Goal: Task Accomplishment & Management: Manage account settings

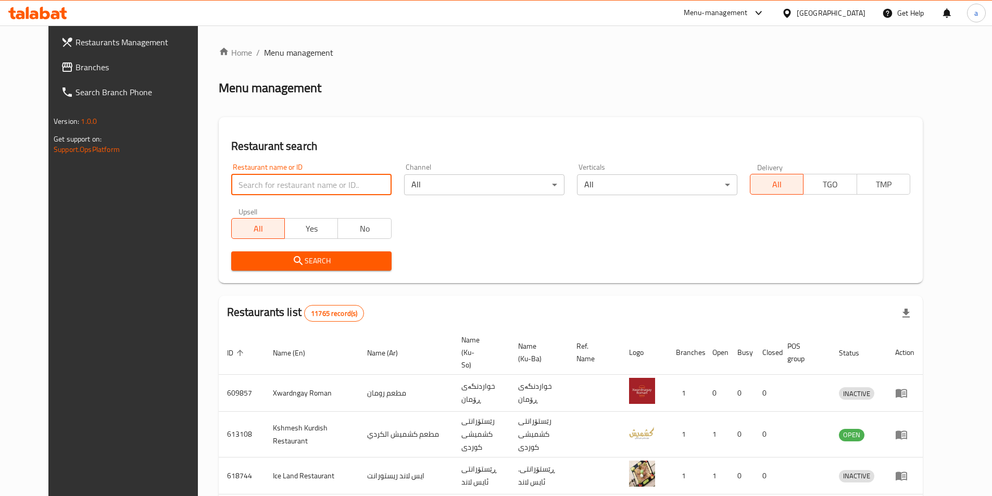
click at [298, 181] on input "search" at bounding box center [311, 184] width 160 height 21
click at [76, 70] on span "Branches" at bounding box center [141, 67] width 130 height 13
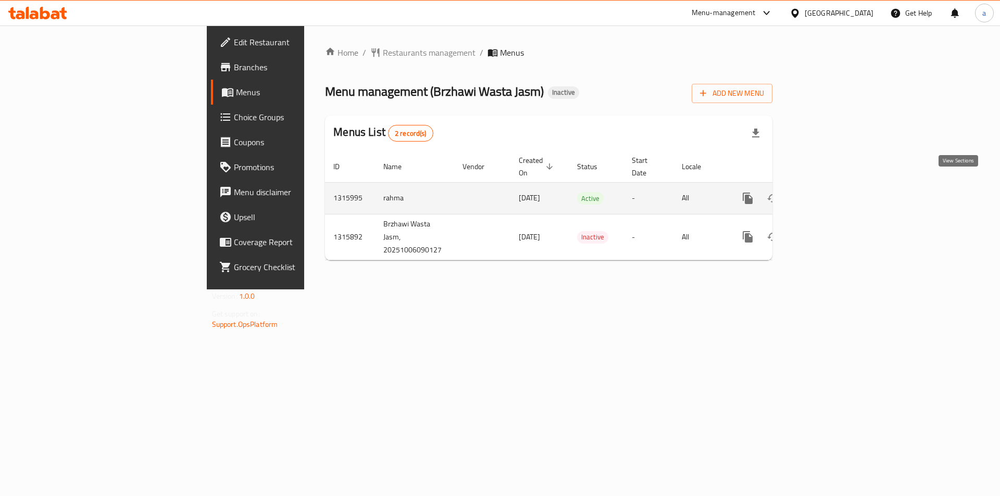
click at [829, 192] on icon "enhanced table" at bounding box center [823, 198] width 13 height 13
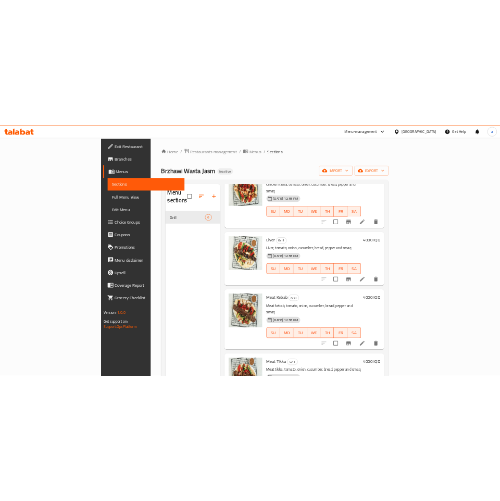
scroll to position [213, 0]
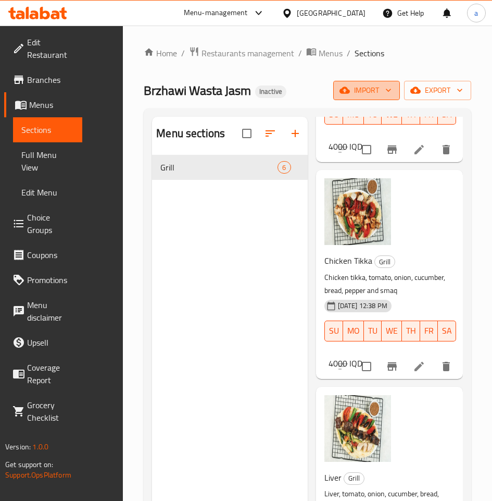
click at [367, 88] on span "import" at bounding box center [367, 90] width 50 height 13
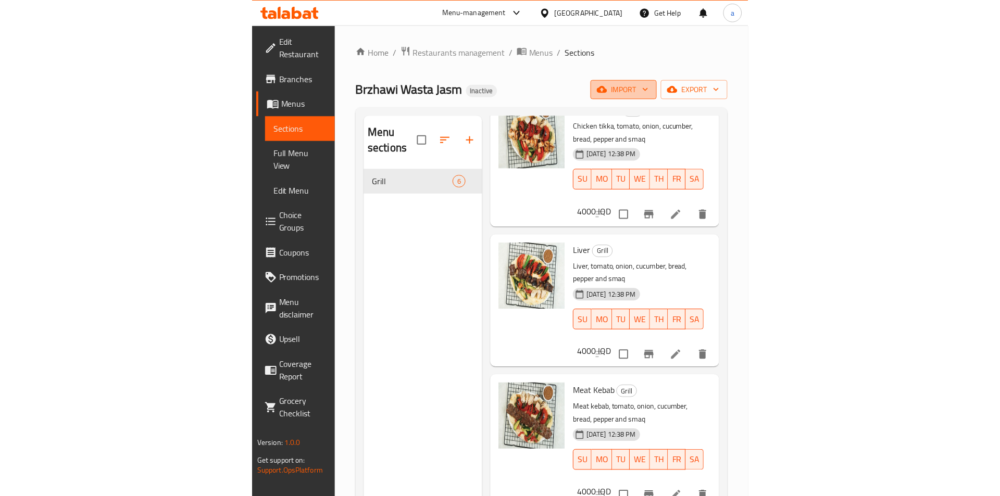
scroll to position [226, 0]
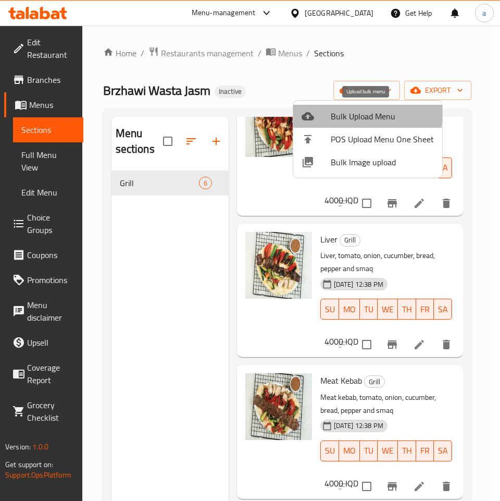
click at [340, 111] on span "Bulk Upload Menu" at bounding box center [382, 116] width 103 height 13
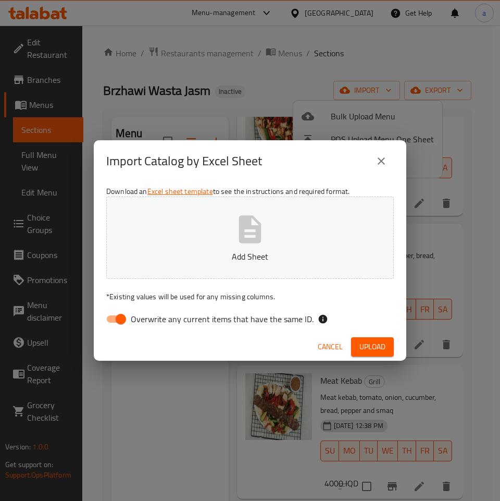
click at [145, 324] on span "Overwrite any current items that have the same ID." at bounding box center [222, 319] width 183 height 13
click at [145, 324] on input "Overwrite any current items that have the same ID." at bounding box center [120, 319] width 59 height 20
checkbox input "false"
click at [179, 228] on button "Add Sheet" at bounding box center [250, 237] width 288 height 82
click at [377, 344] on span "Upload" at bounding box center [372, 346] width 26 height 13
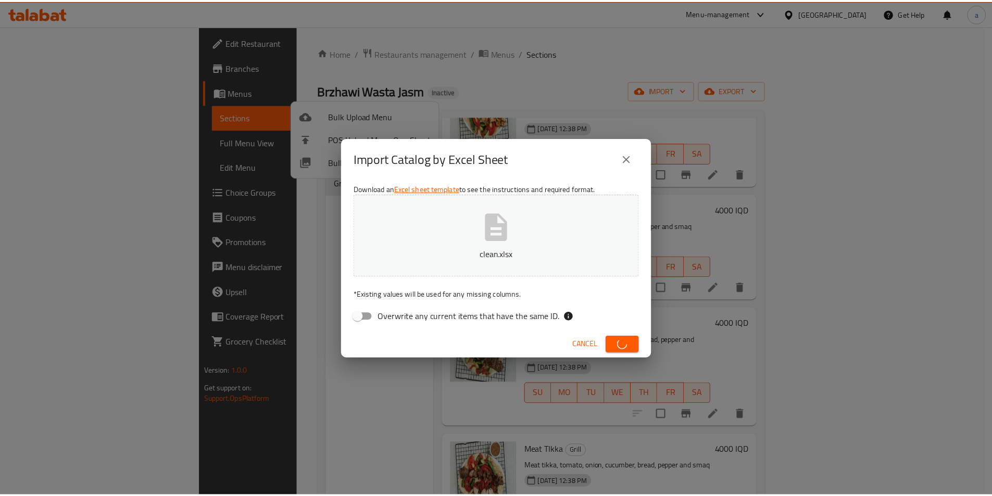
scroll to position [213, 0]
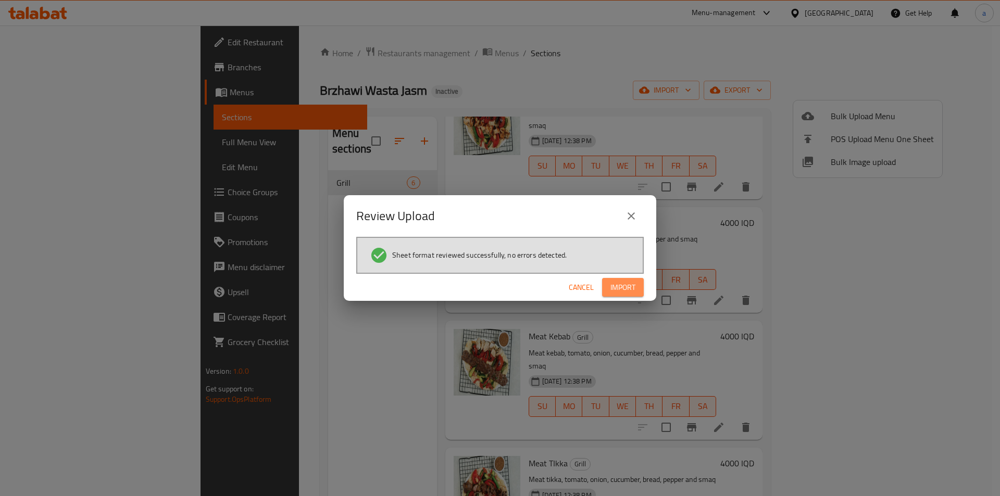
click at [627, 284] on span "Import" at bounding box center [622, 287] width 25 height 13
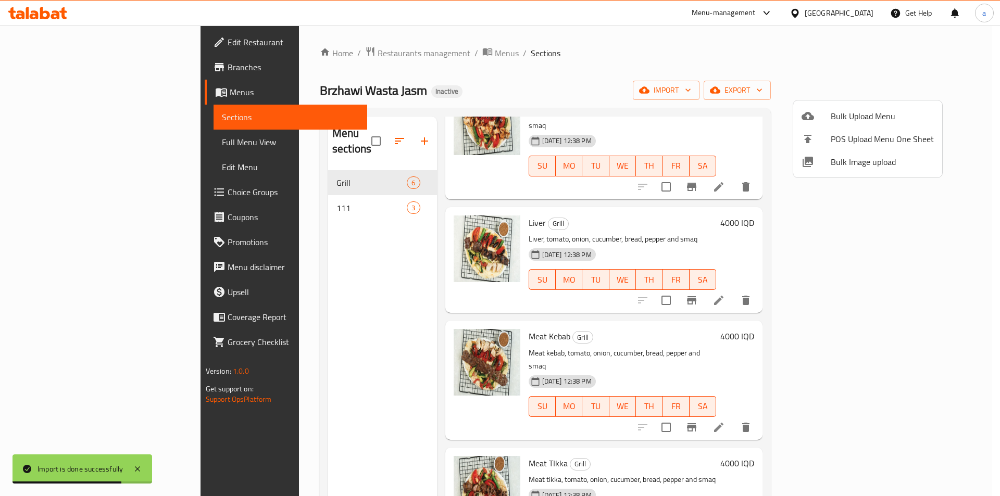
click at [985, 217] on div at bounding box center [500, 248] width 1000 height 496
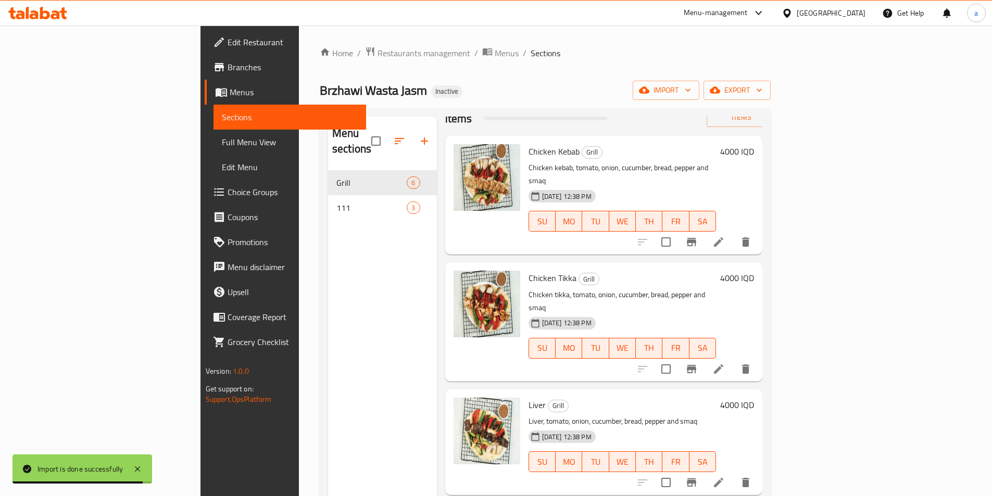
scroll to position [0, 0]
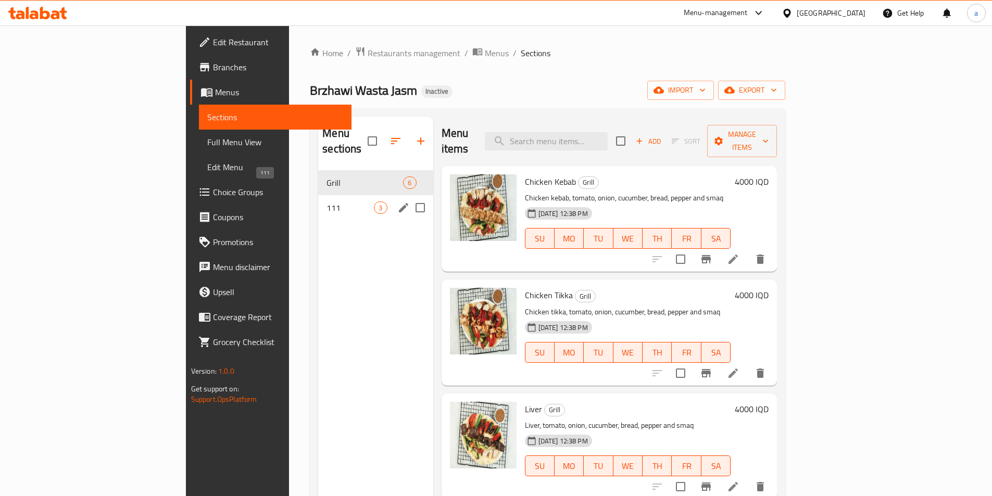
click at [327, 202] on span "111" at bounding box center [350, 208] width 47 height 13
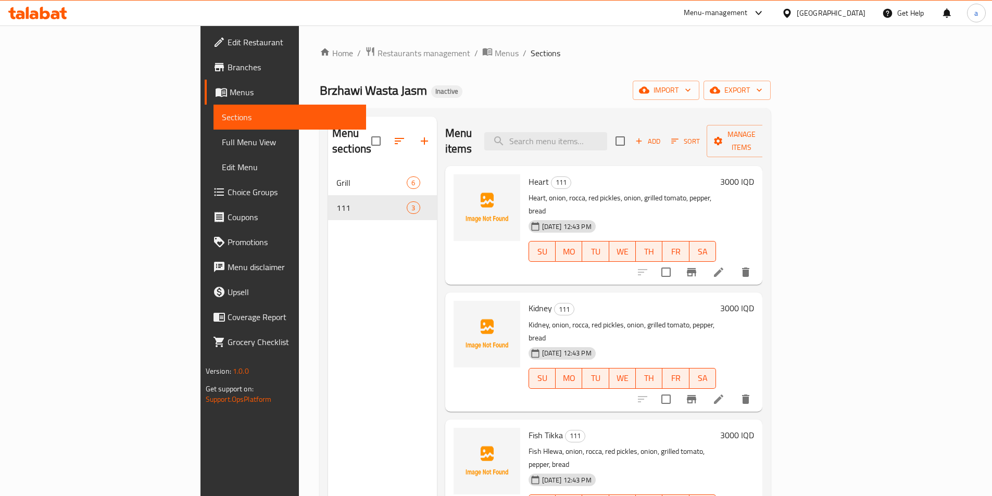
click at [222, 141] on span "Full Menu View" at bounding box center [290, 142] width 136 height 13
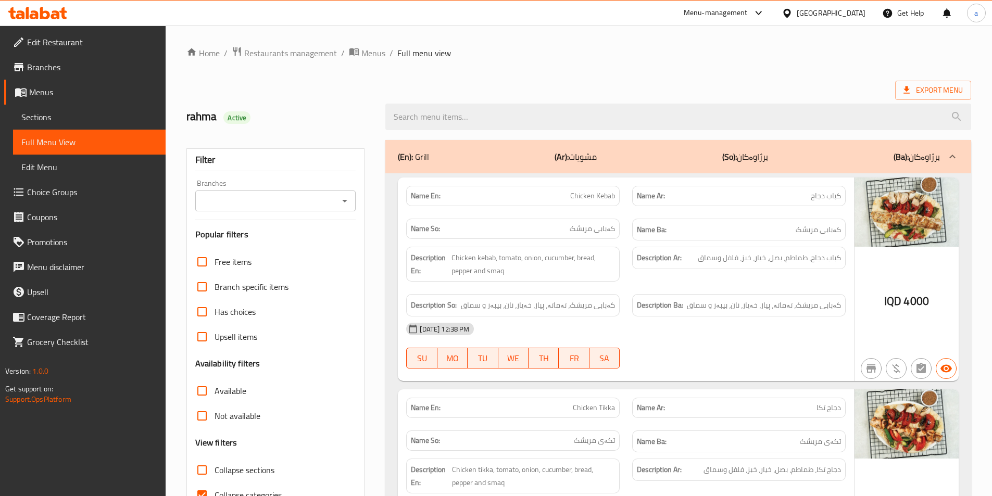
click at [347, 198] on icon "Open" at bounding box center [345, 201] width 13 height 13
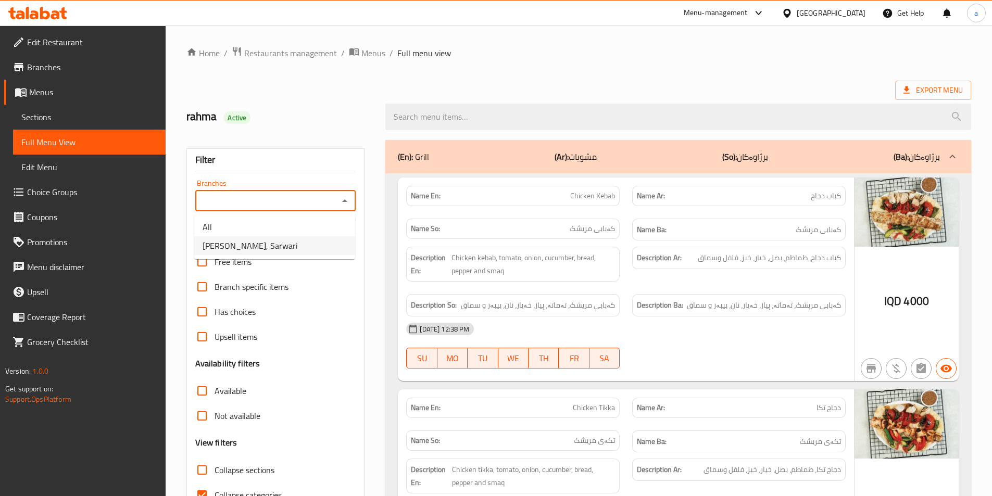
click at [323, 249] on li "[PERSON_NAME], Sarwari" at bounding box center [274, 245] width 161 height 19
type input "[PERSON_NAME], Sarwari"
click at [901, 163] on b "(Ba):" at bounding box center [901, 157] width 15 height 16
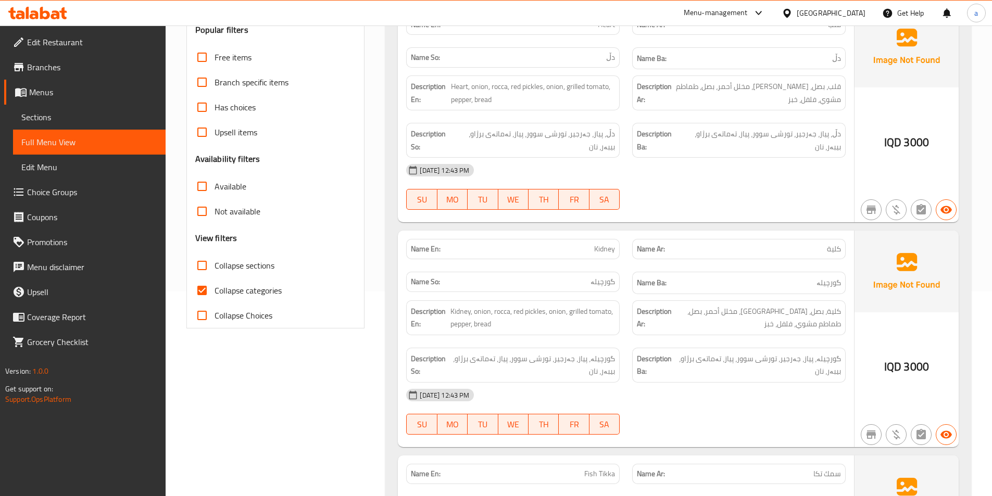
scroll to position [109, 0]
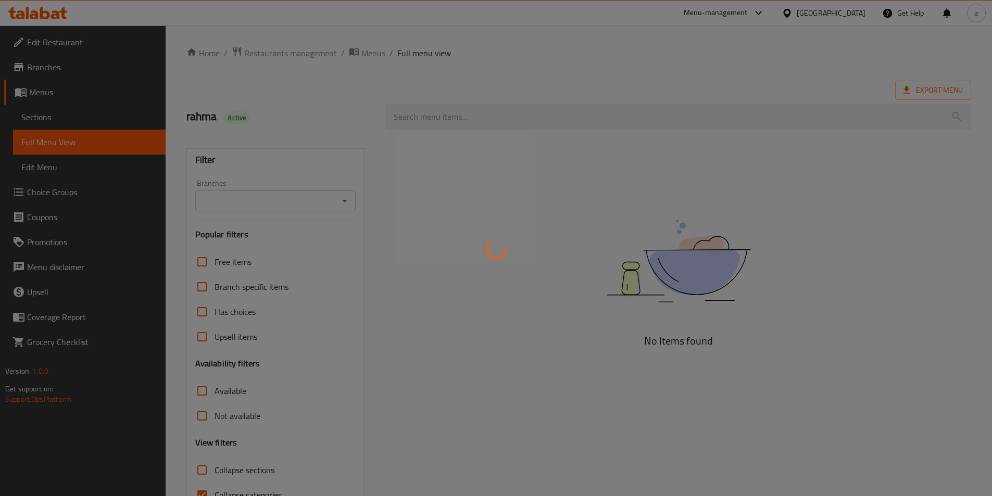
click at [338, 197] on div at bounding box center [496, 248] width 992 height 496
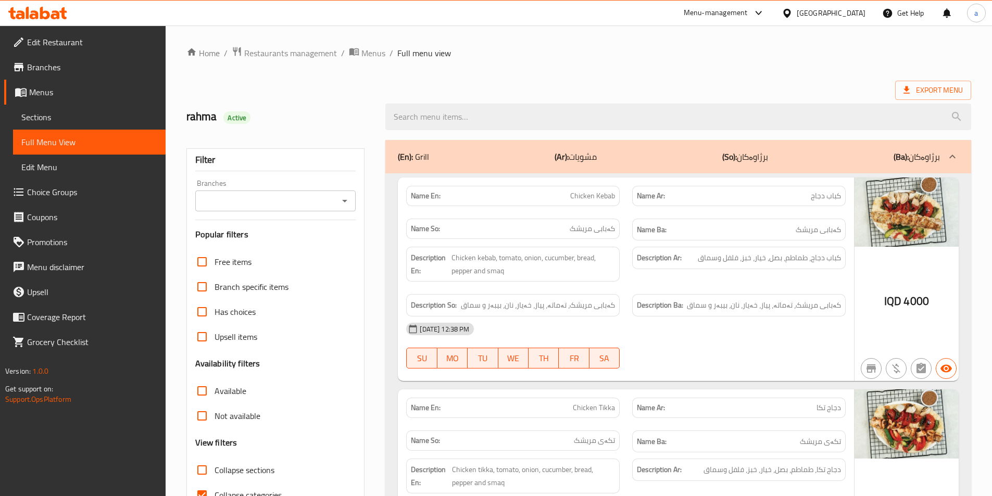
click at [67, 124] on link "Sections" at bounding box center [89, 117] width 153 height 25
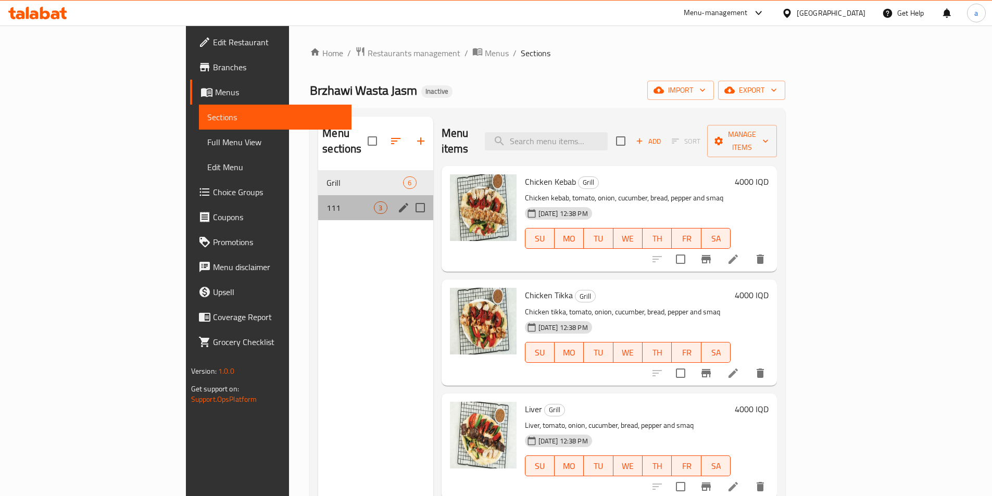
click at [318, 195] on div "111 3" at bounding box center [375, 207] width 115 height 25
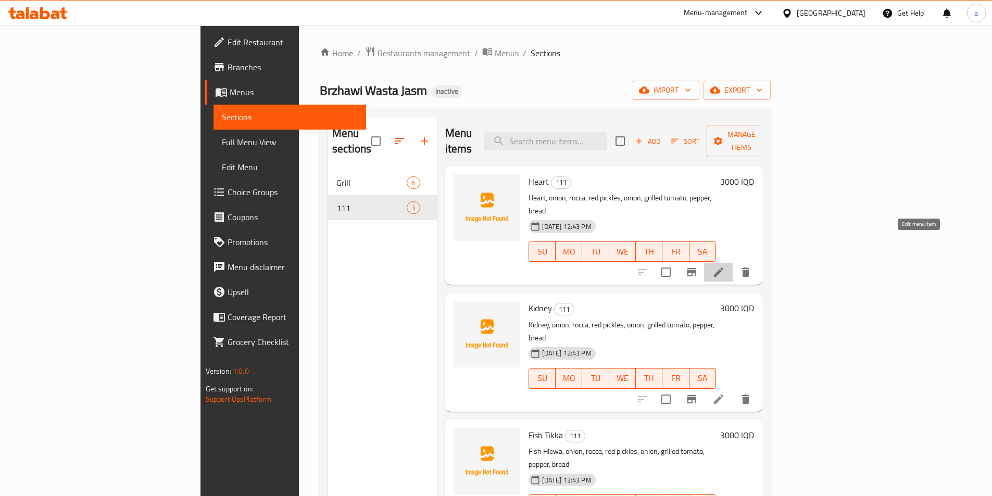
click at [725, 266] on icon at bounding box center [719, 272] width 13 height 13
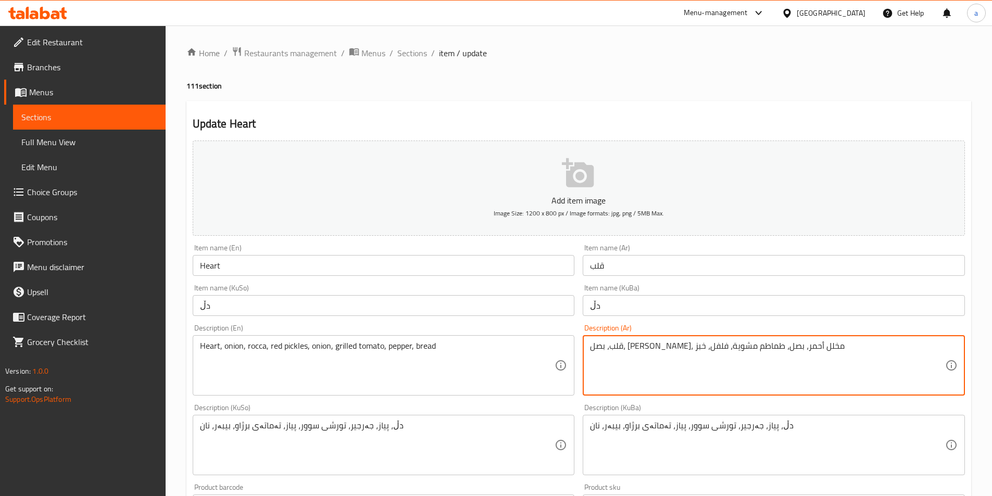
scroll to position [359, 0]
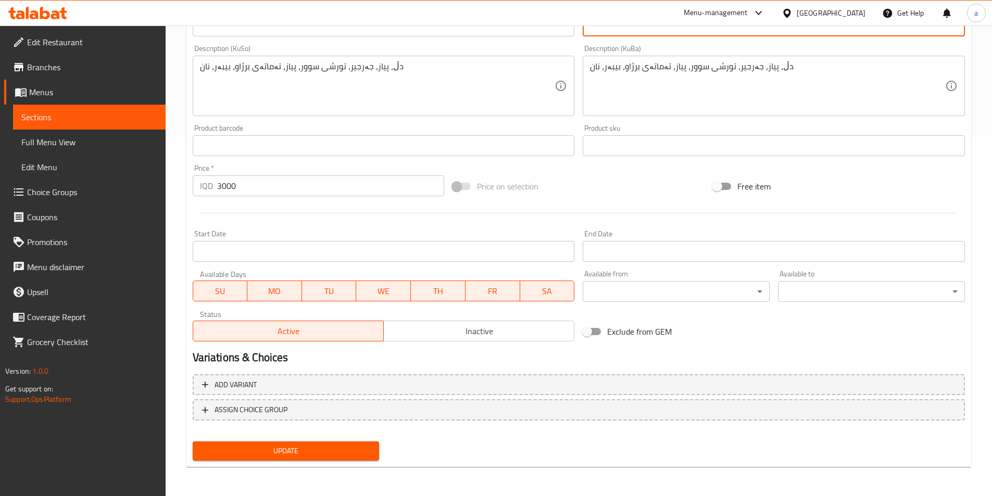
type textarea "قلب، بصل، جرجير، مخلل أحمر، بصل، طماطم مشوية، فلفل، خبز"
click at [267, 444] on button "Update" at bounding box center [286, 451] width 187 height 19
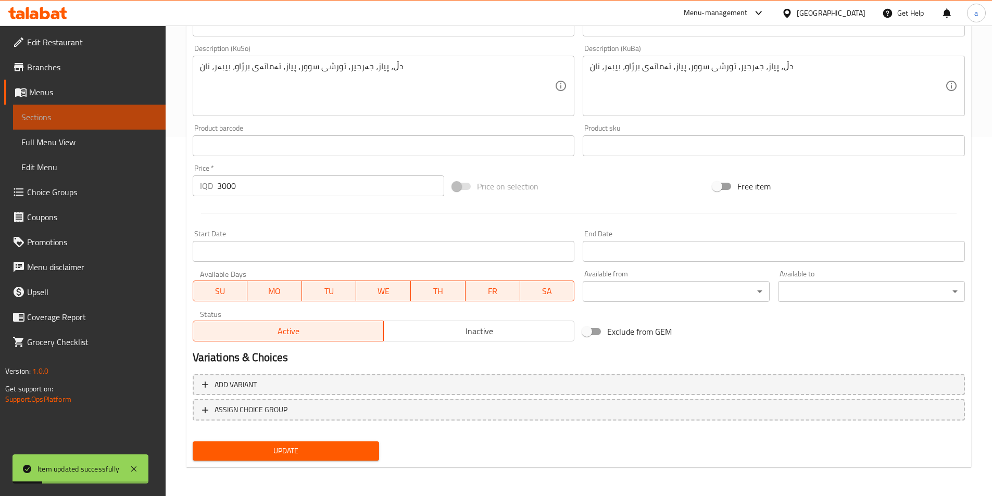
click at [73, 119] on span "Sections" at bounding box center [89, 117] width 136 height 13
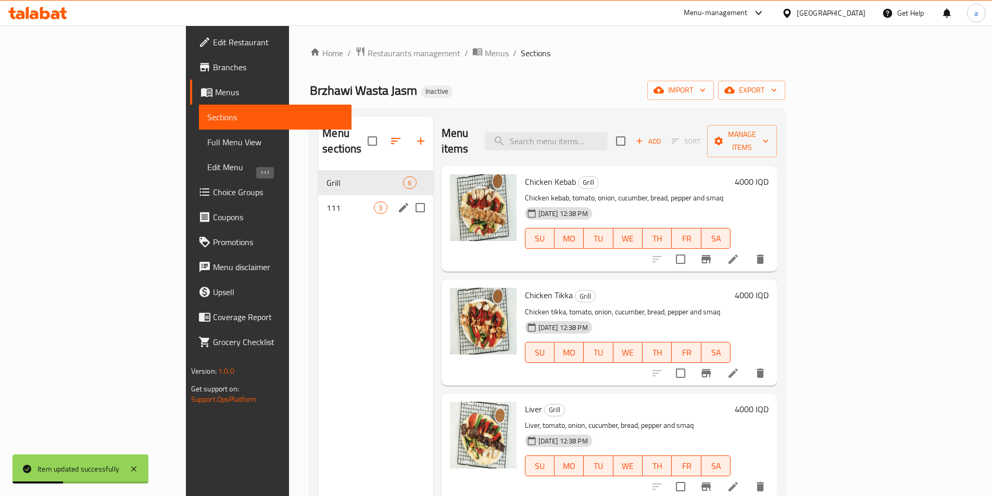
click at [327, 202] on span "111" at bounding box center [350, 208] width 47 height 13
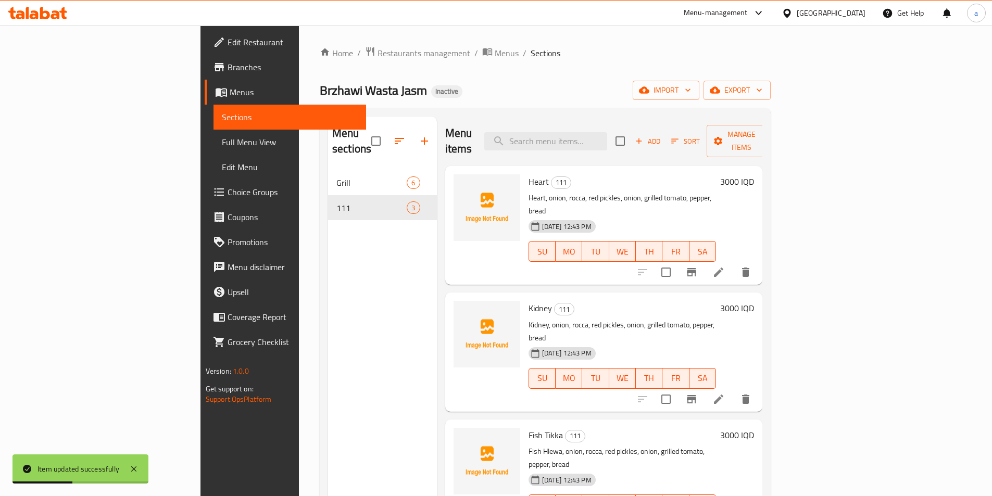
scroll to position [146, 0]
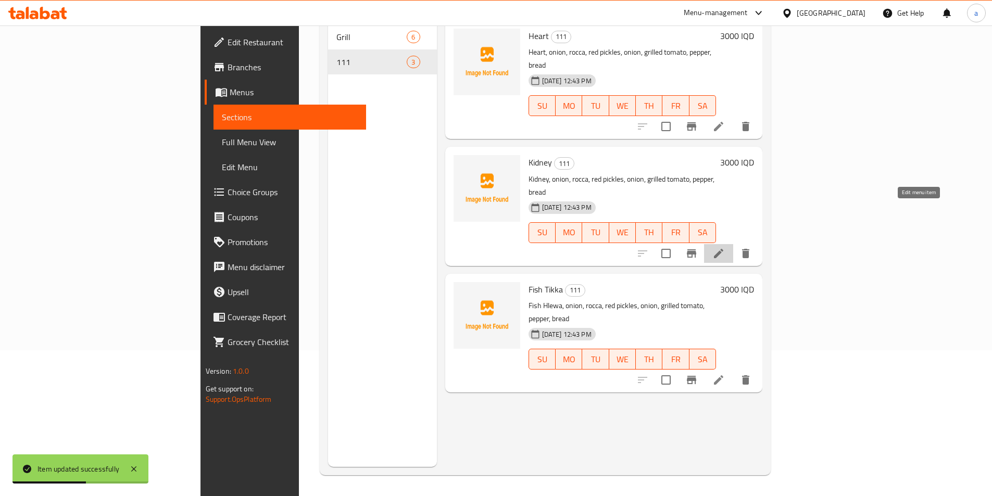
click at [723, 249] on icon at bounding box center [718, 253] width 9 height 9
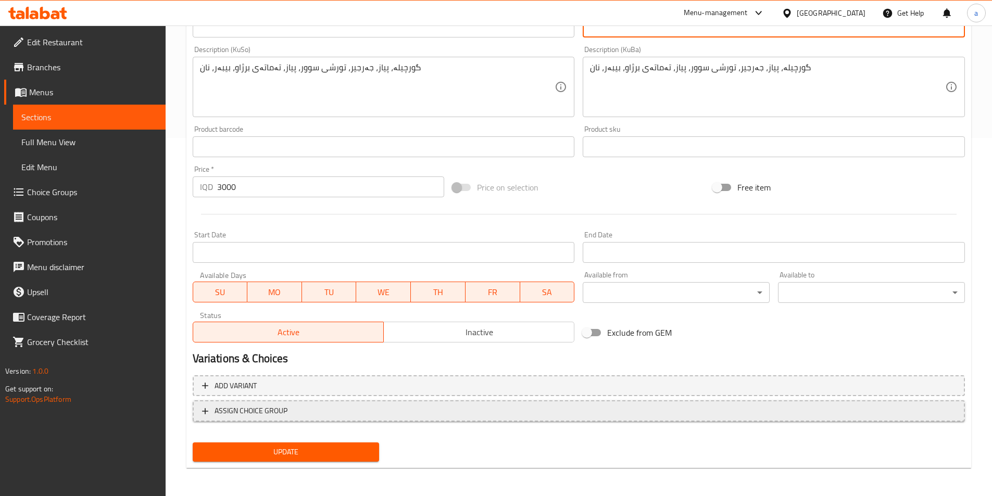
scroll to position [359, 0]
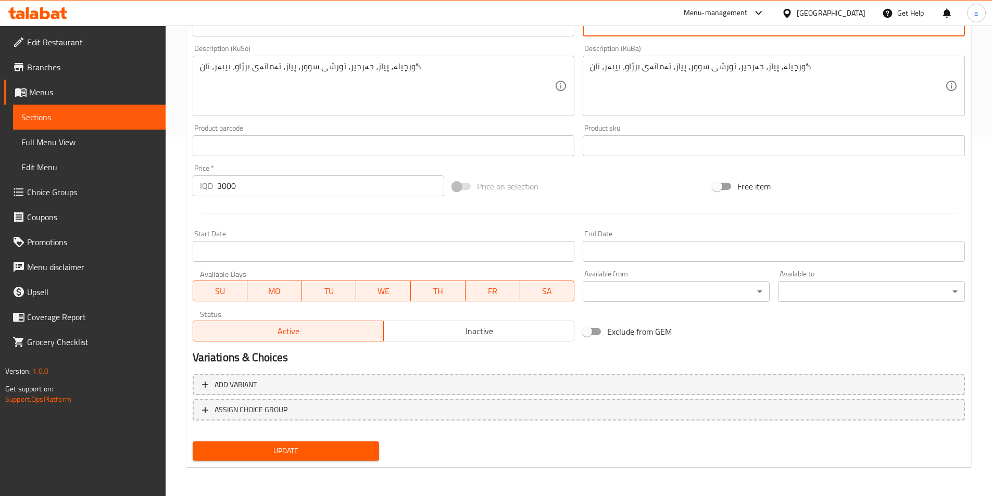
type textarea "كلية، بصل، جرجير، مخلل أحمر، بصل، طماطم مشوية، فلفل، خبز"
click at [263, 449] on span "Update" at bounding box center [286, 451] width 170 height 13
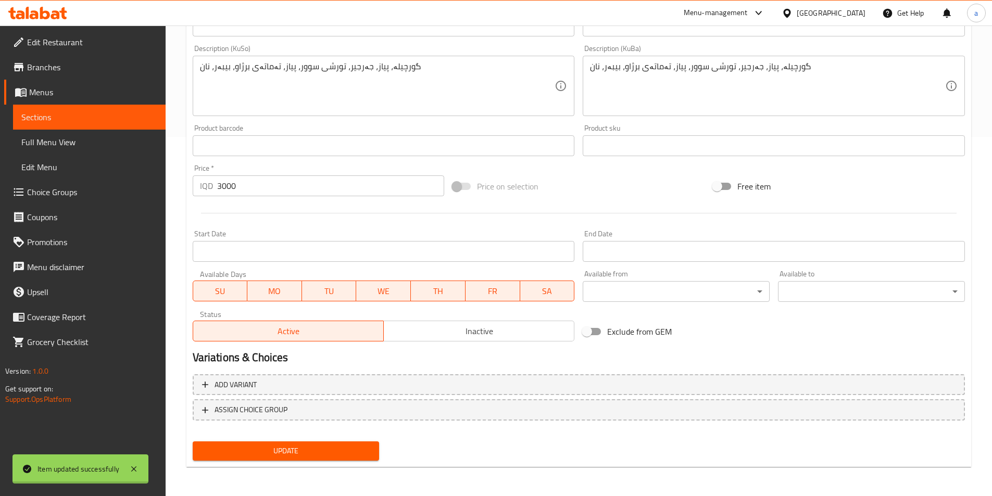
click at [74, 118] on div at bounding box center [496, 248] width 992 height 496
click at [46, 118] on span "Sections" at bounding box center [89, 117] width 136 height 13
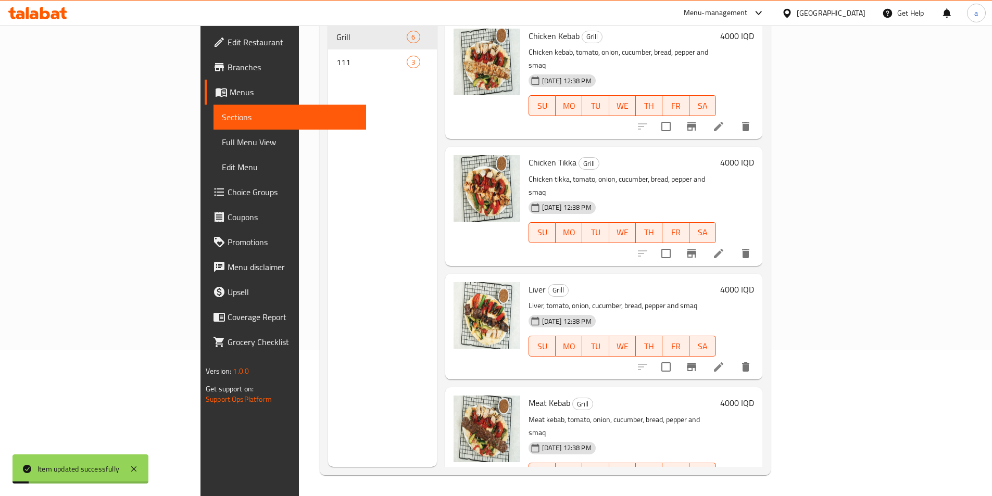
scroll to position [156, 0]
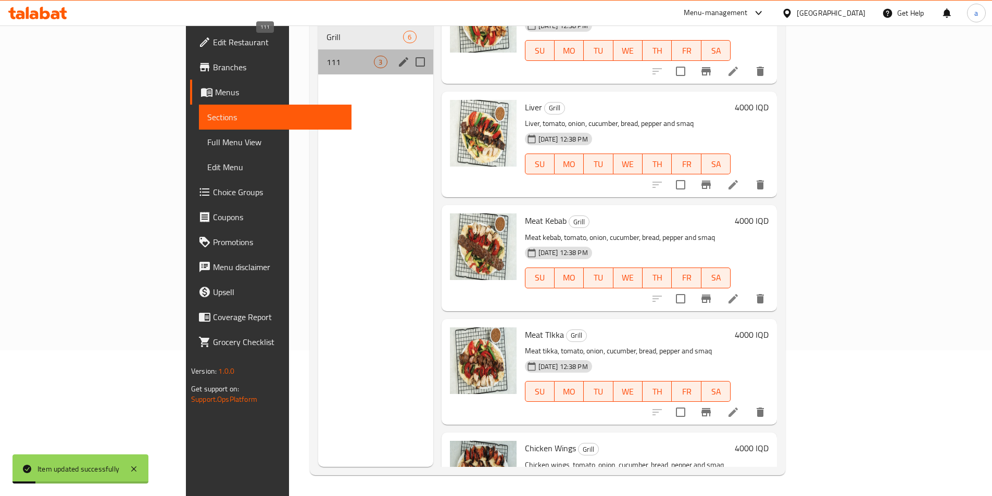
click at [327, 56] on span "111" at bounding box center [350, 62] width 47 height 13
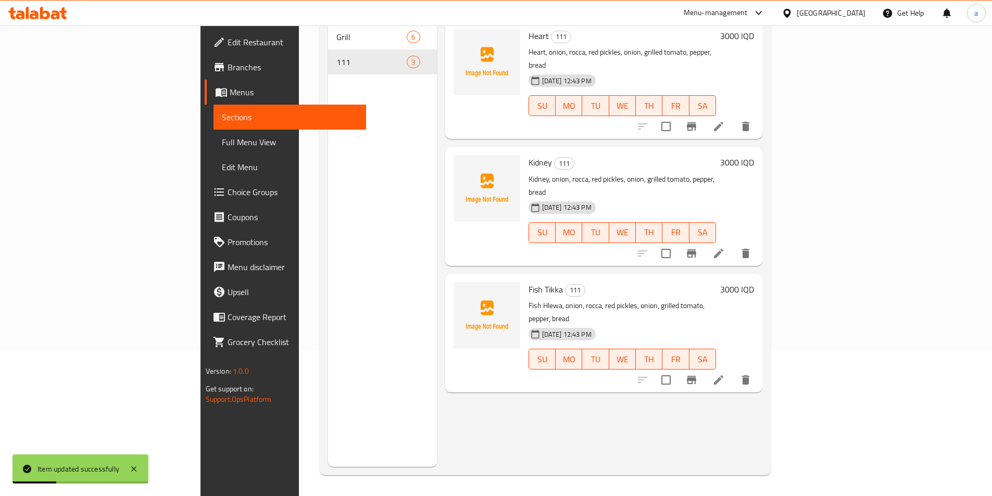
click at [725, 374] on icon at bounding box center [719, 380] width 13 height 13
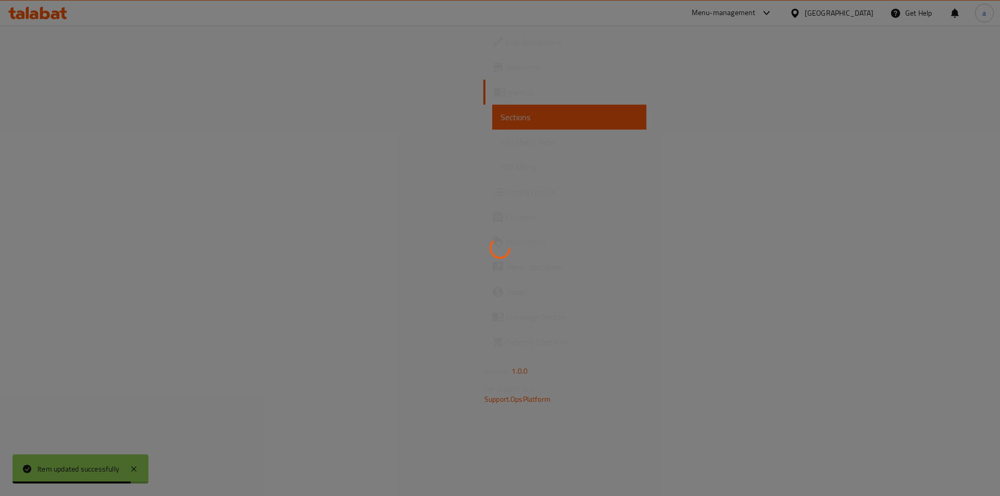
click at [390, 330] on div at bounding box center [500, 248] width 1000 height 496
click at [386, 162] on div at bounding box center [500, 248] width 1000 height 496
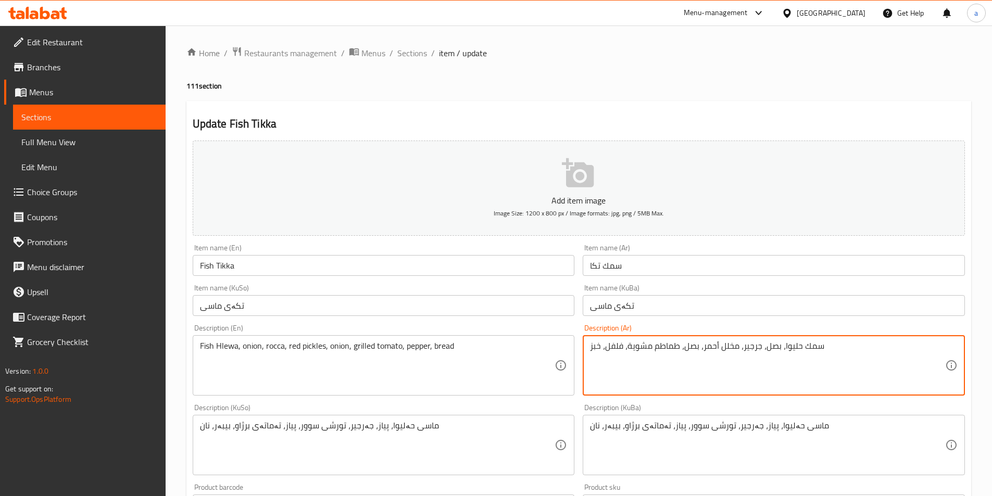
click at [602, 349] on textarea "سمك حليوا، بصل، جرجير، مخلل أحمر، بصل، طماطم مشوية، فلفل، خبز" at bounding box center [767, 365] width 355 height 49
type textarea "سمك حليوا، بصل، جرجير، مخلل أحمر، بصل، طماطم مشوية، فلفل وخبز"
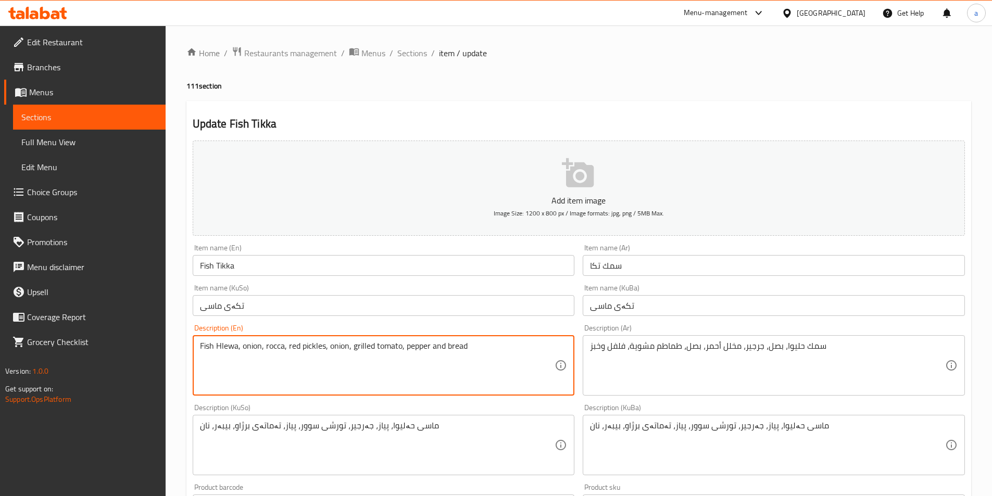
type textarea "Fish Hlewa, onion, rocca, red pickles, onion, grilled tomato, pepper and bread"
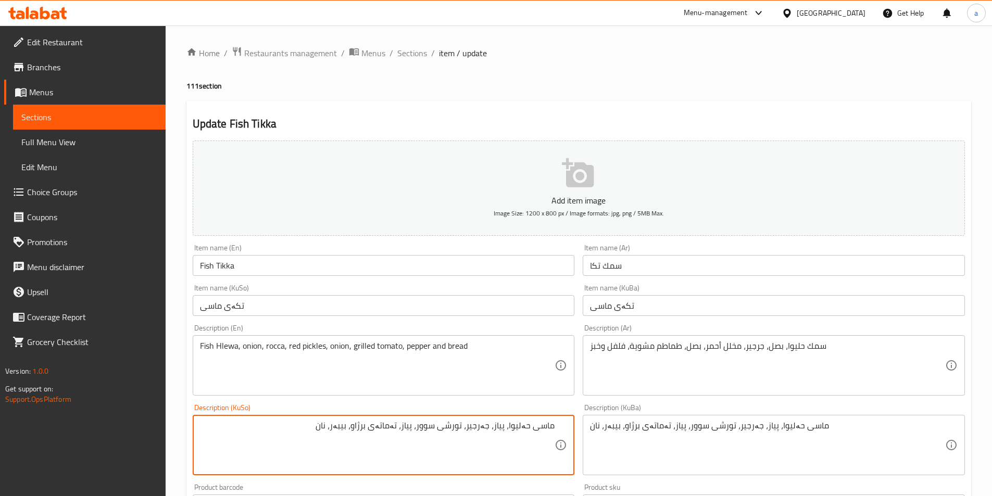
drag, startPoint x: 338, startPoint y: 430, endPoint x: 344, endPoint y: 430, distance: 5.7
click at [344, 430] on textarea "ماسى حەلیوا، پیاز، جەرجیر، تورشی سوور، پیاز، تەماتەی برژاو، بیبەر، نان" at bounding box center [377, 445] width 355 height 49
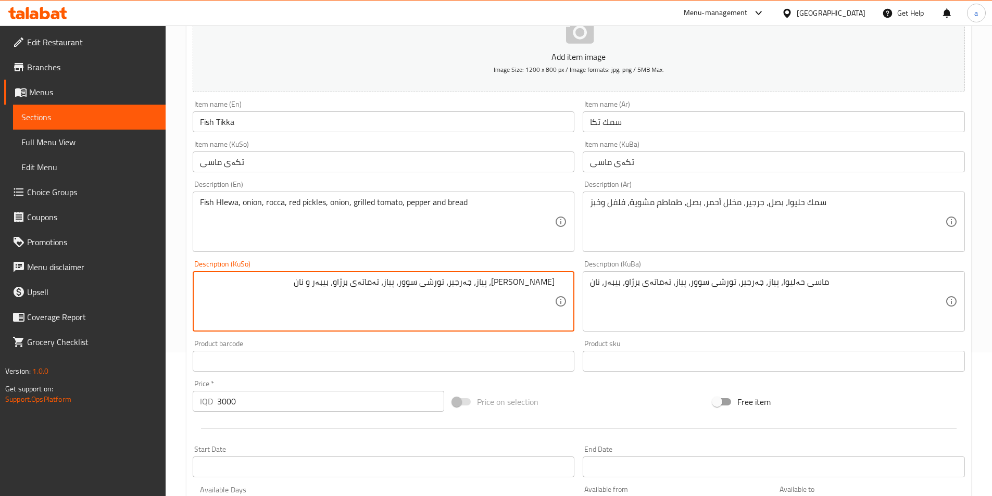
scroll to position [156, 0]
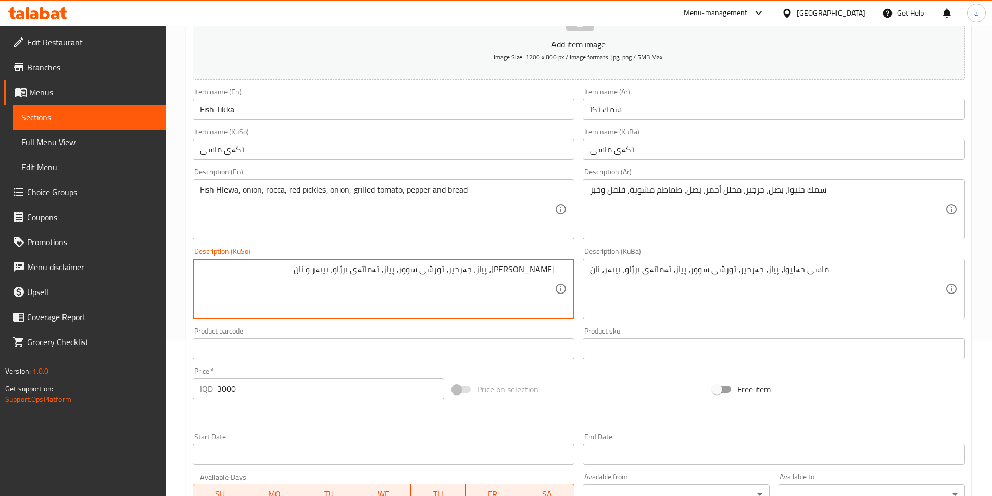
type textarea "ماسى حەلیوا، پیاز، جەرجیر، تورشی سوور، پیاز، تەماتەی برژاو، بیبەر و نان"
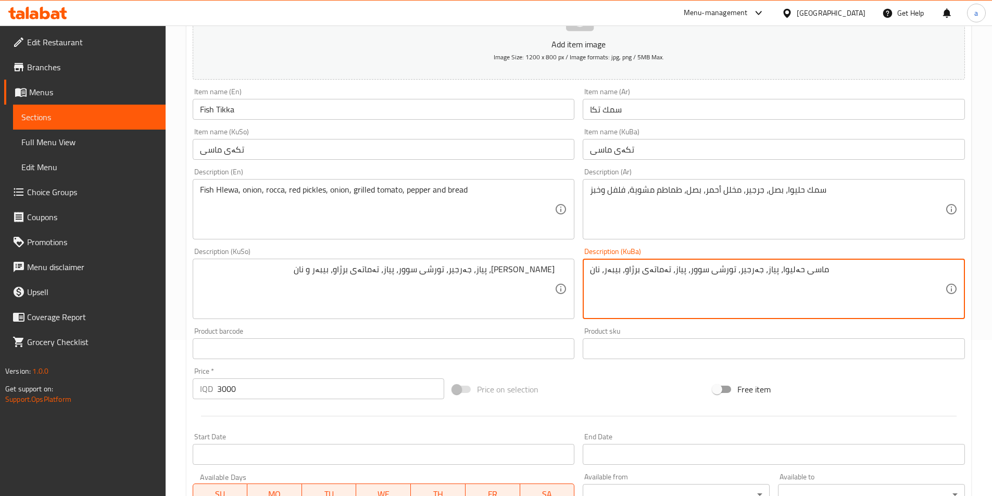
paste textarea "و"
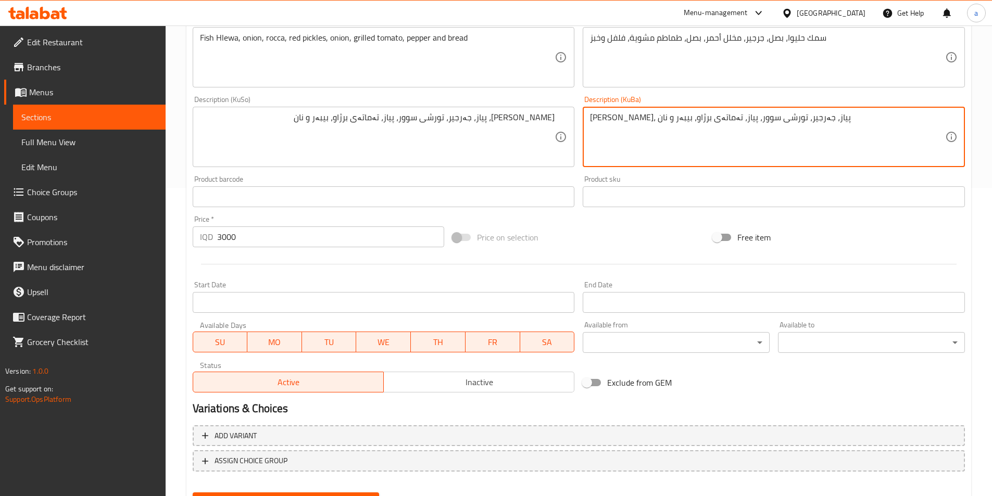
scroll to position [359, 0]
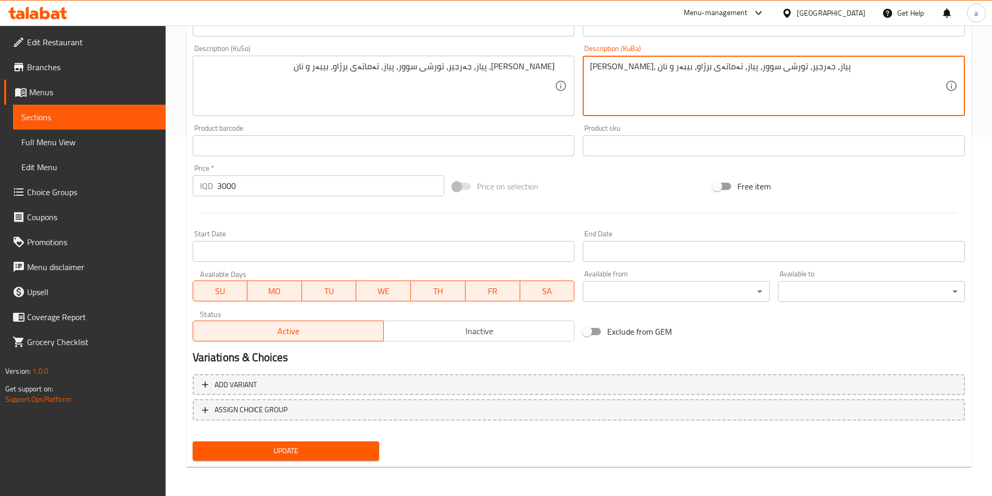
type textarea "ماسى حەلیوا، پیاز، جەرجیر، تورشی سوور، پیاز، تەماتەی برژاو، بیبەر و نان"
click at [303, 446] on span "Update" at bounding box center [286, 451] width 170 height 13
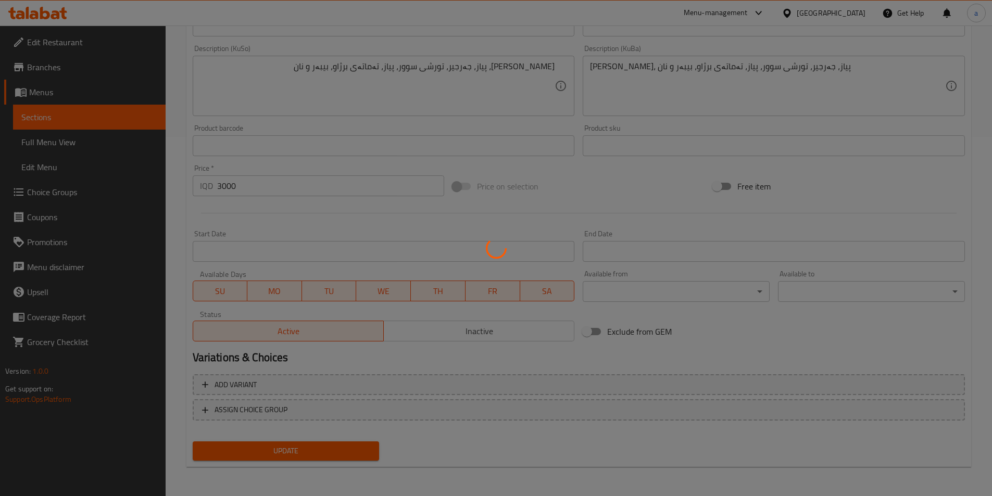
scroll to position [47, 0]
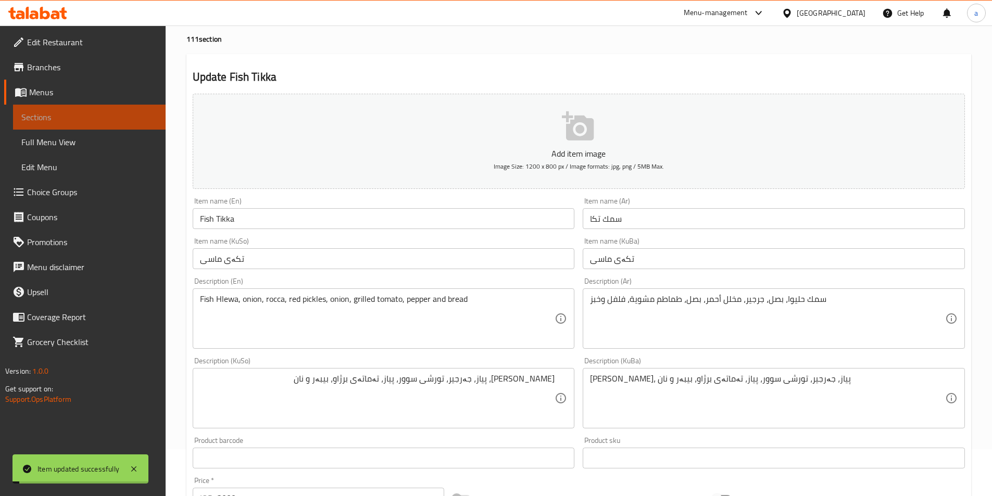
click at [99, 116] on span "Sections" at bounding box center [89, 117] width 136 height 13
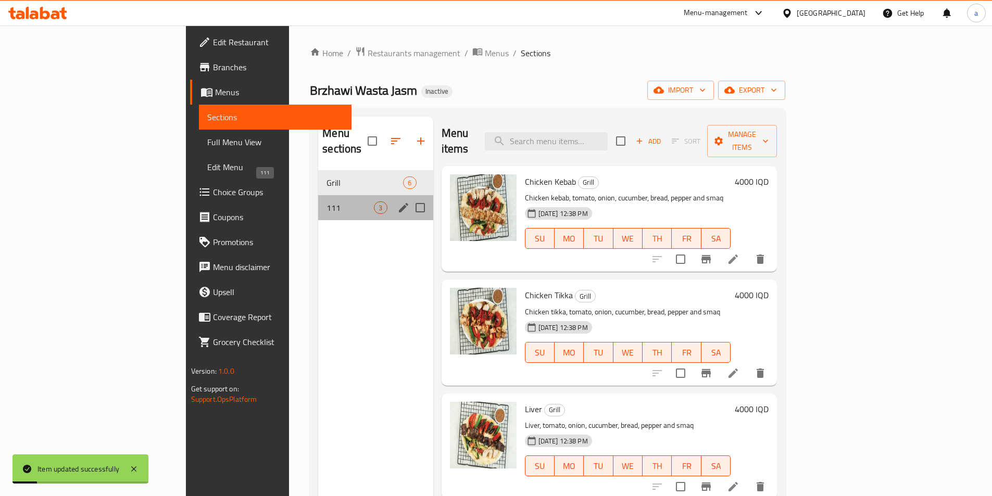
click at [327, 202] on span "111" at bounding box center [350, 208] width 47 height 13
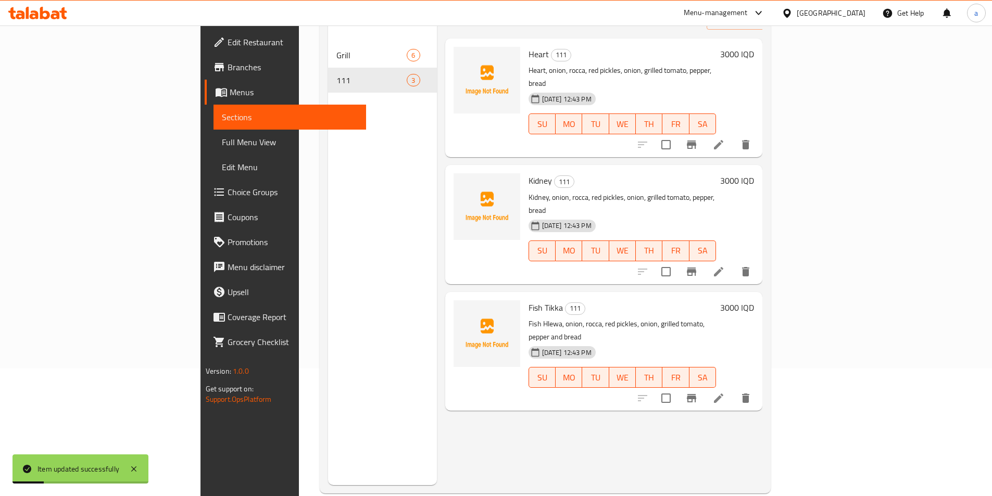
scroll to position [146, 0]
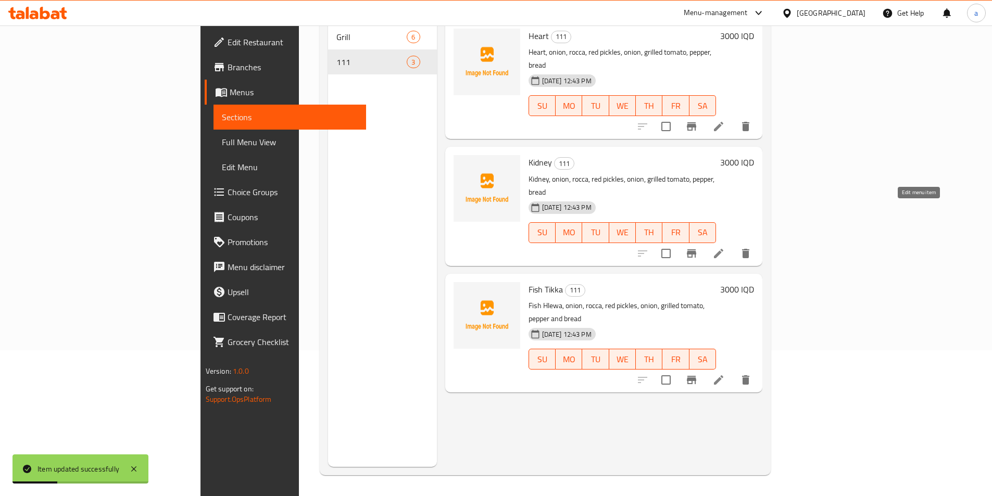
click at [723, 249] on icon at bounding box center [718, 253] width 9 height 9
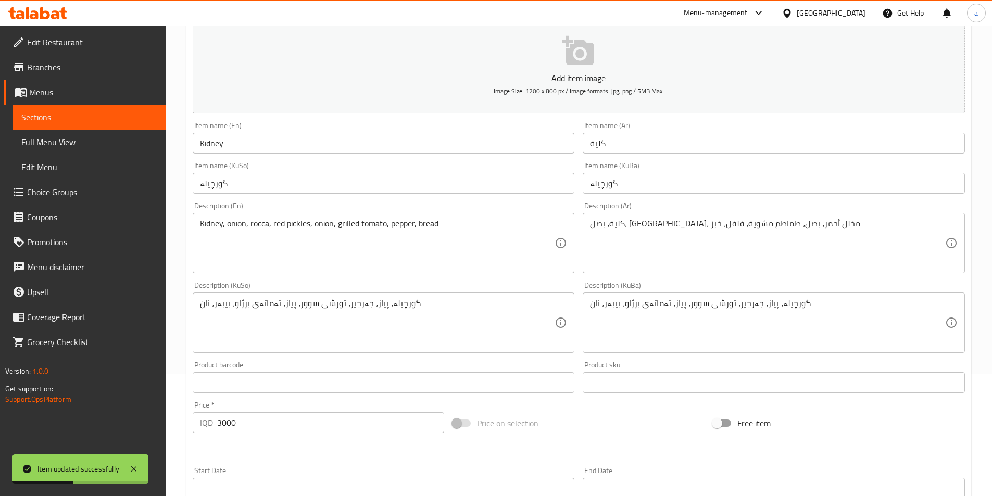
scroll to position [156, 0]
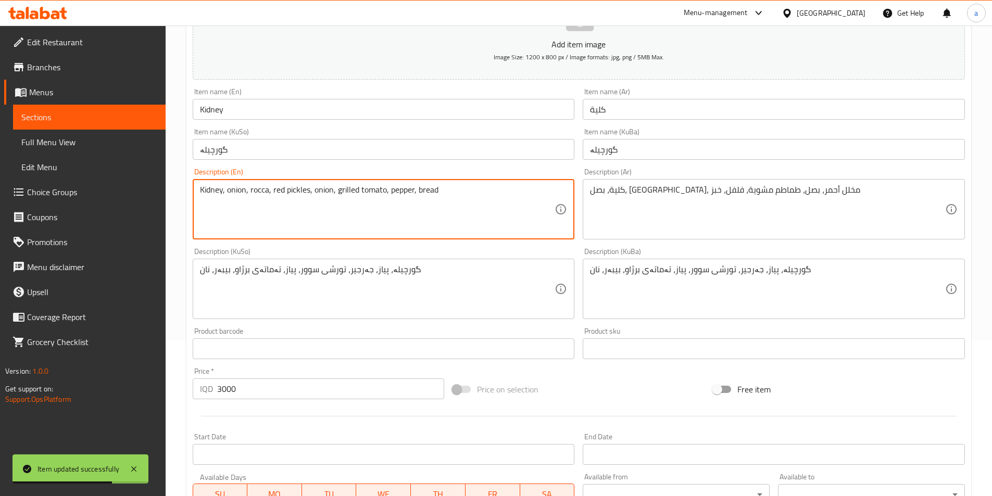
click at [409, 193] on textarea "Kidney, onion, rocca, red pickles, onion, grilled tomato, pepper, bread" at bounding box center [377, 209] width 355 height 49
click at [418, 193] on textarea "Kidney, onion, rocca, red pickles, onion, grilled tomato, pepper, bread" at bounding box center [377, 209] width 355 height 49
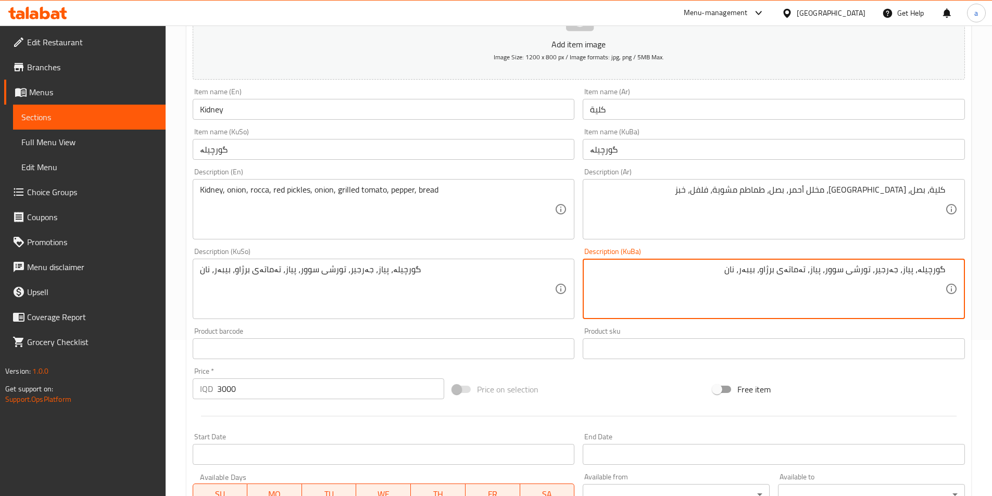
click at [751, 274] on textarea "گورچیلە، پیاز، جەرجیر، تورشی سوور، پیاز، تەماتەی برژاو، بیبەر، نان" at bounding box center [767, 289] width 355 height 49
type textarea "گورچیلە، پیاز، جەرجیر، تورشی سوور، پیاز، تەماتەی برژاو، بیبەر و نان"
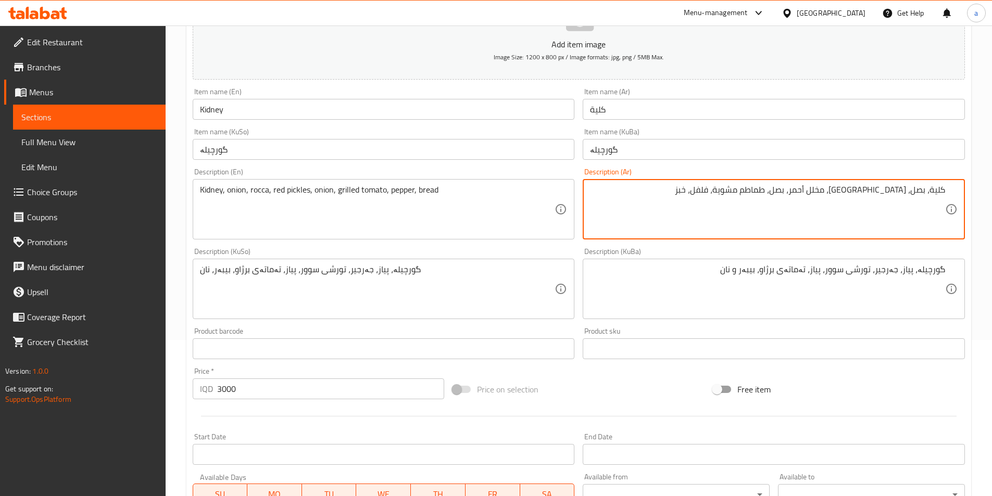
drag, startPoint x: 747, startPoint y: 190, endPoint x: 753, endPoint y: 194, distance: 6.7
type textarea "كلية، بصل، [GEOGRAPHIC_DATA]، مخلل أحمر، بصل، طماطم مشوية، فلفل وخبز"
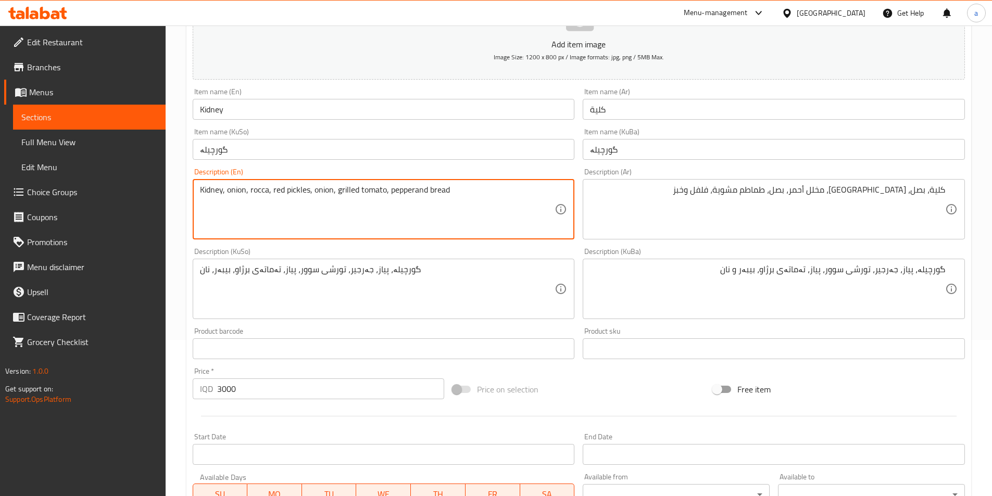
click at [412, 185] on textarea "Kidney, onion, rocca, red pickles, onion, grilled tomato, pepperand bread" at bounding box center [377, 209] width 355 height 49
type textarea "Kidney, onion, rocca, red pickles, onion, grilled tomato, pepper and bread"
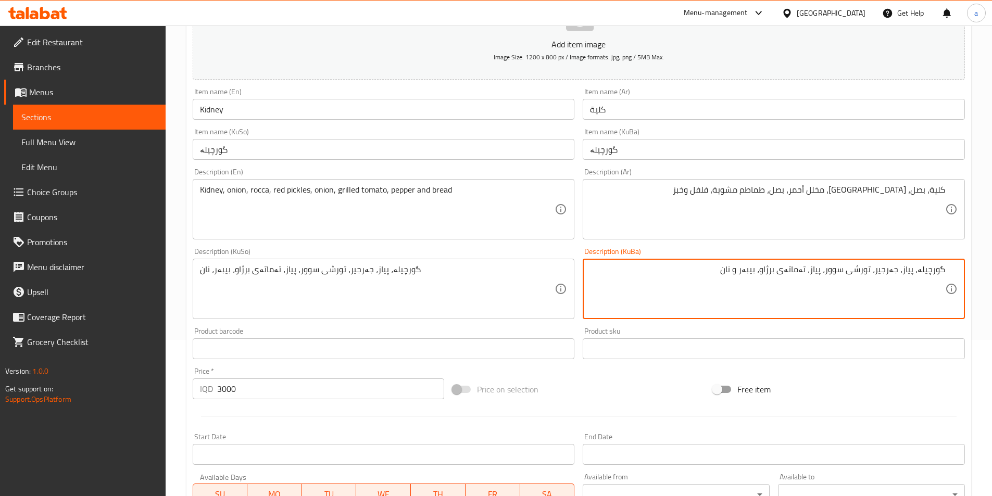
drag, startPoint x: 686, startPoint y: 280, endPoint x: 999, endPoint y: 268, distance: 313.8
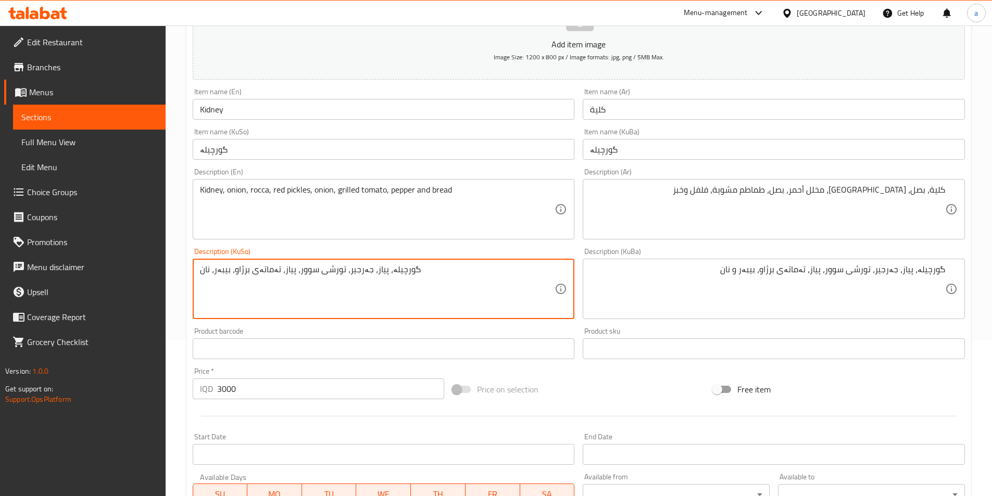
paste textarea "و"
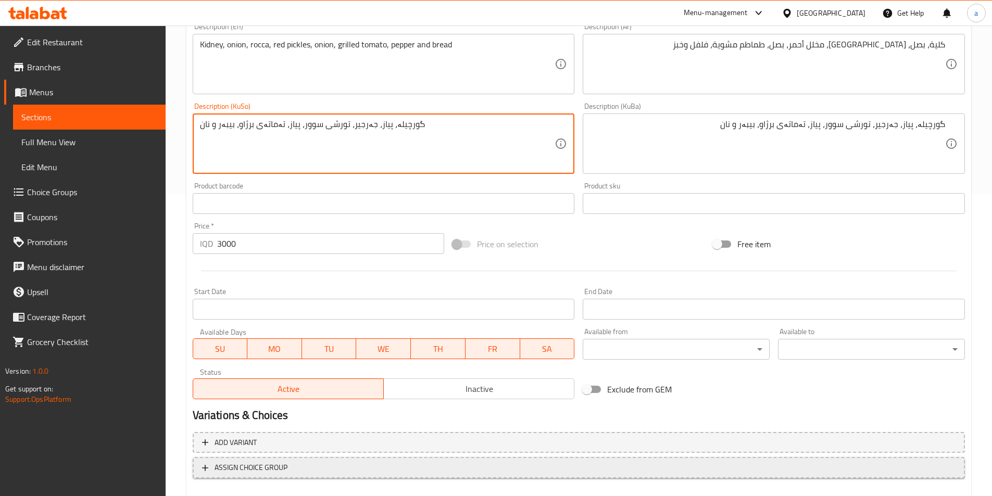
scroll to position [359, 0]
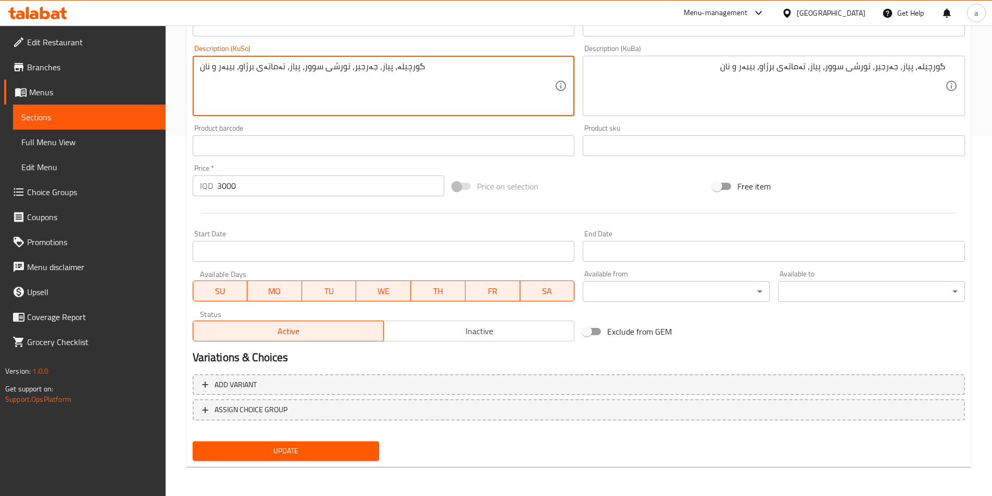
type textarea "گورچیلە، پیاز، جەرجیر، تورشی سوور، پیاز، تەماتەی برژاو، بیبەر و نان"
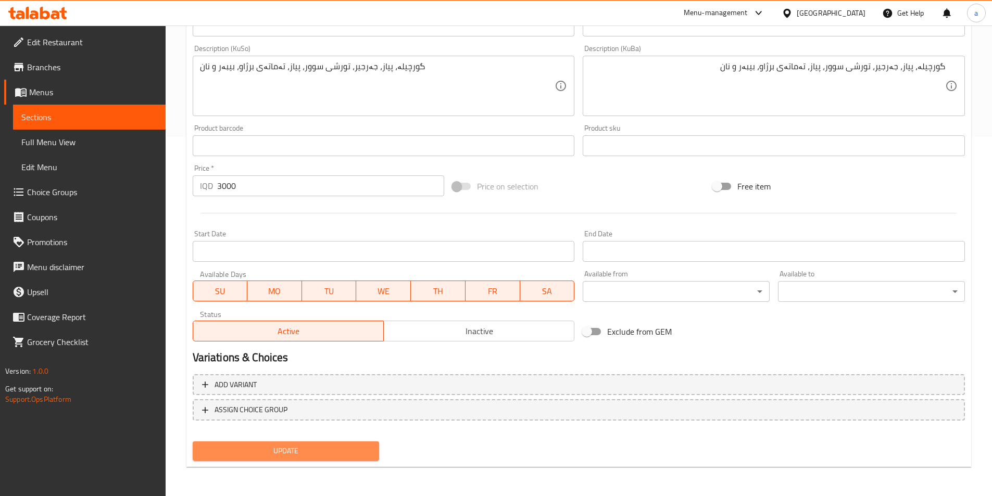
click at [337, 451] on span "Update" at bounding box center [286, 451] width 170 height 13
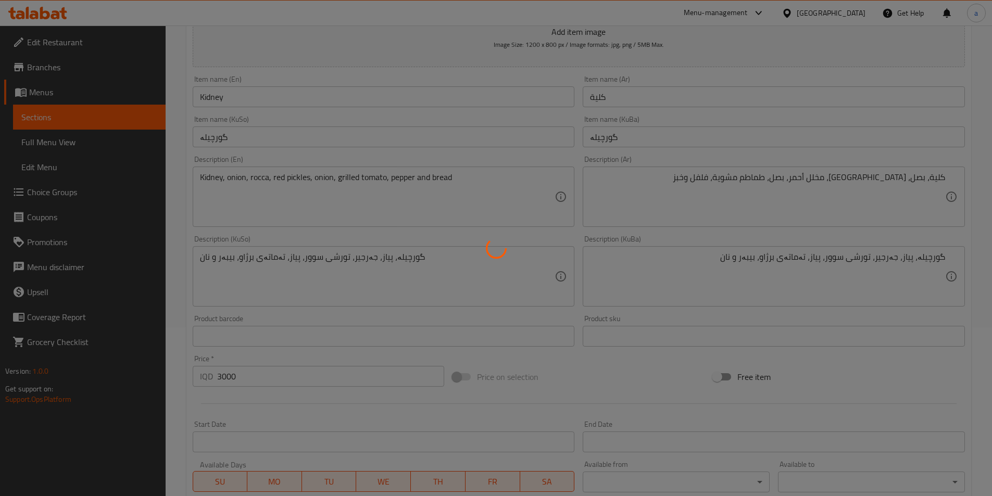
scroll to position [0, 0]
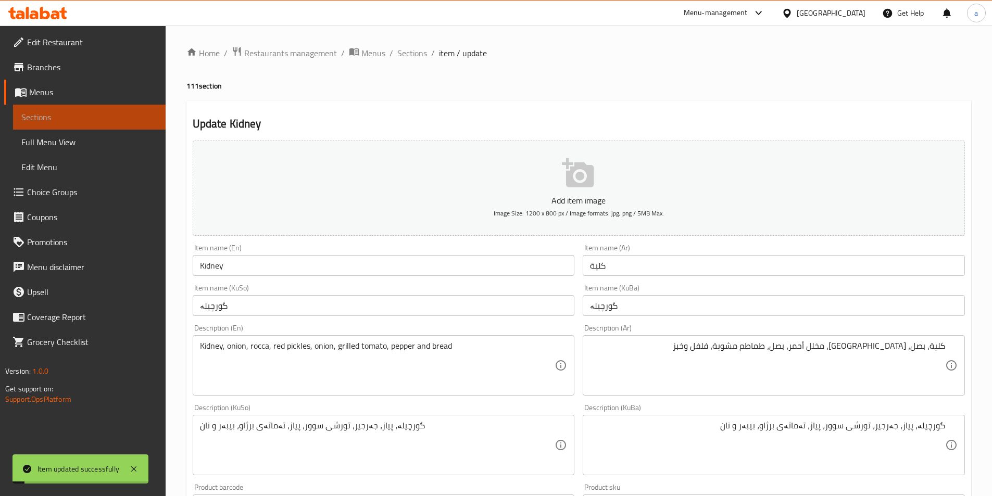
click at [77, 117] on span "Sections" at bounding box center [89, 117] width 136 height 13
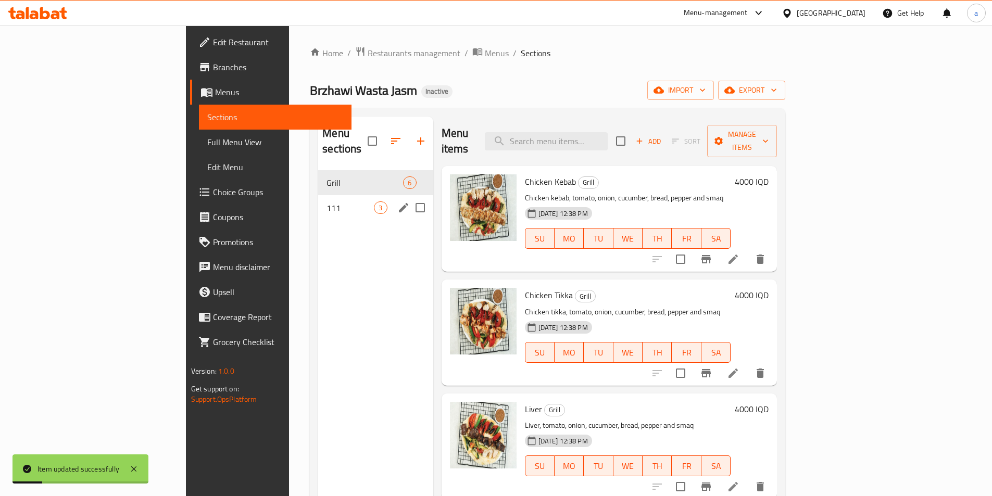
click at [318, 195] on div "111 3" at bounding box center [375, 207] width 115 height 25
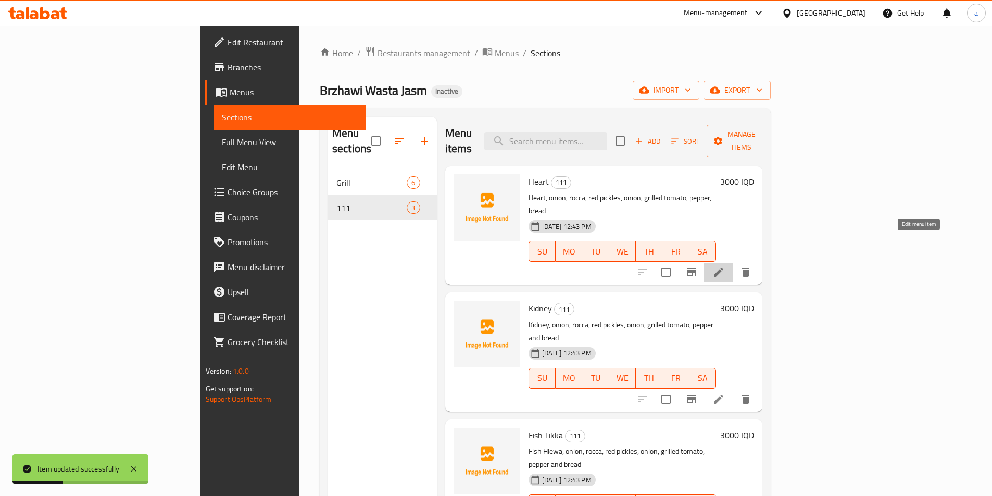
click at [725, 266] on icon at bounding box center [719, 272] width 13 height 13
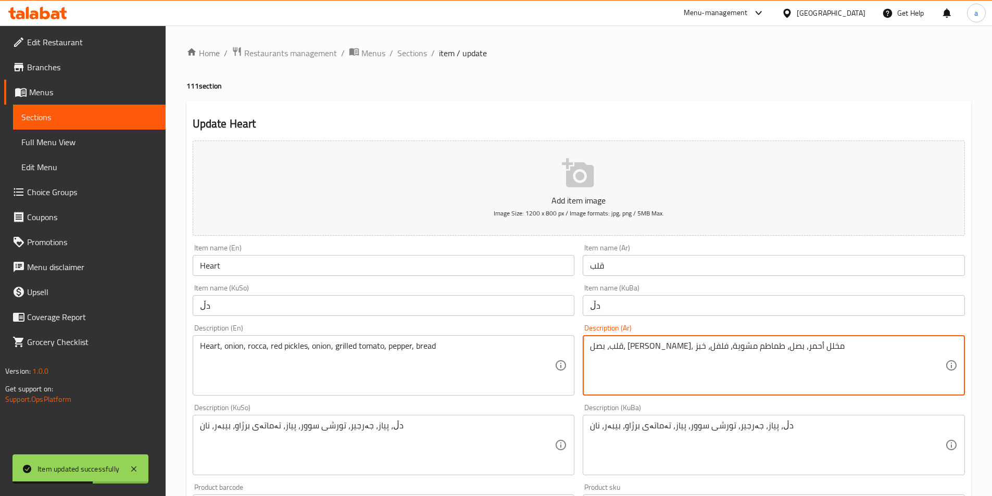
drag, startPoint x: 605, startPoint y: 344, endPoint x: 611, endPoint y: 347, distance: 6.8
type textarea "قلب، بصل، [PERSON_NAME]، مخلل أحمر، بصل، طماطم مشوية، فلفل وخبز"
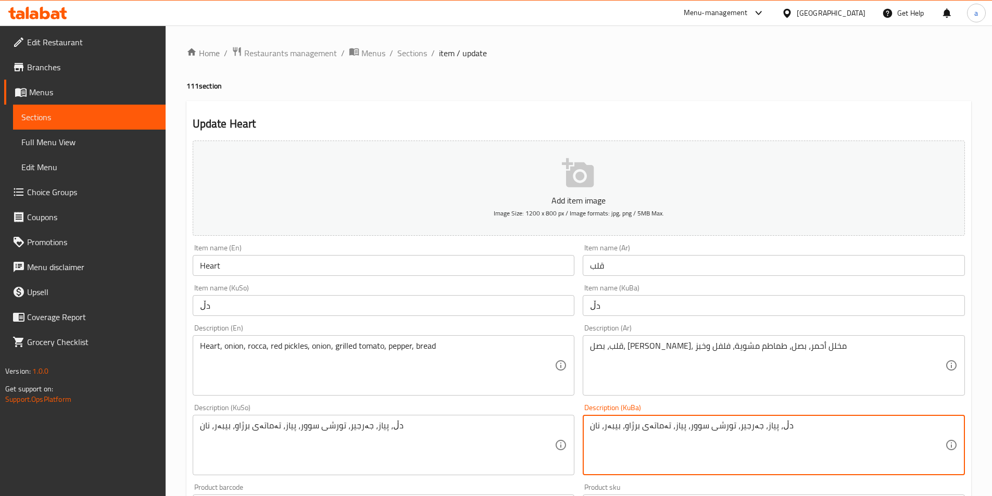
click at [598, 429] on textarea "دڵ، پیاز، جەرجیر، تورشی سوور، پیاز، تەماتەی برژاو، بیبەر، نان" at bounding box center [767, 445] width 355 height 49
click at [604, 429] on textarea "دڵ، پیاز، جەرجیر، تورشی سوور، پیاز، تەماتەی برژاو، بیبەر، نان" at bounding box center [767, 445] width 355 height 49
type textarea "دڵ، پیاز، جەرجیر، تورشی سوور، پیاز، تەماتەی برژاو، بیبەر و نان"
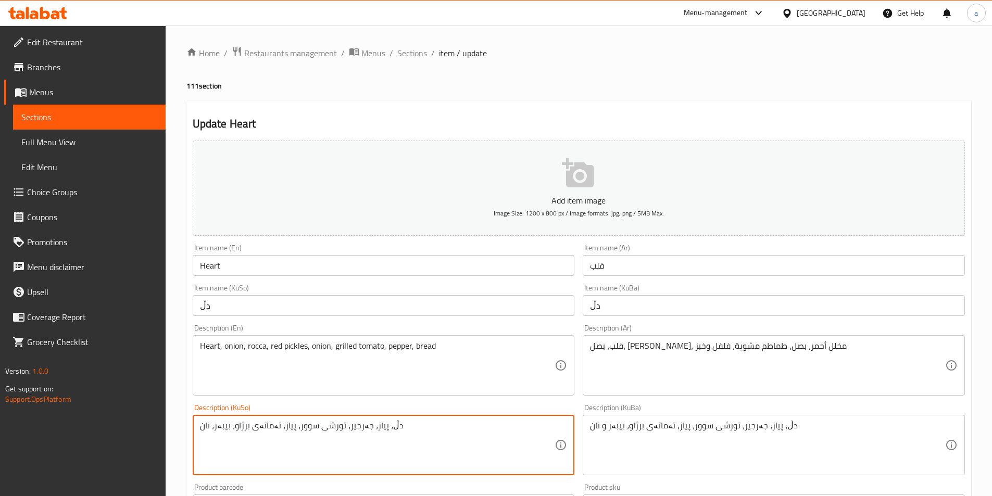
paste textarea "و"
type textarea "دڵ، پیاز، جەرجیر، تورشی سوور، پیاز، تەماتەی برژاو، بیبەر و نان"
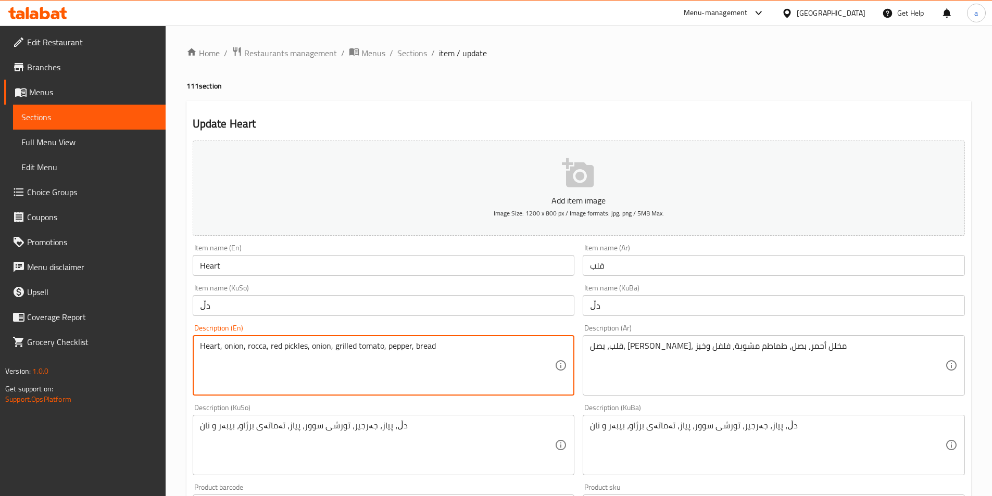
click at [408, 353] on textarea "Heart, onion, rocca, red pickles, onion, grilled tomato, pepper, bread" at bounding box center [377, 365] width 355 height 49
click at [409, 352] on textarea "Heart, onion, rocca, red pickles, onion, grilled tomato, pepper, bread" at bounding box center [377, 365] width 355 height 49
click at [413, 350] on textarea "Heart, onion, rocca, red pickles, onion, grilled tomato, pepper, bread" at bounding box center [377, 365] width 355 height 49
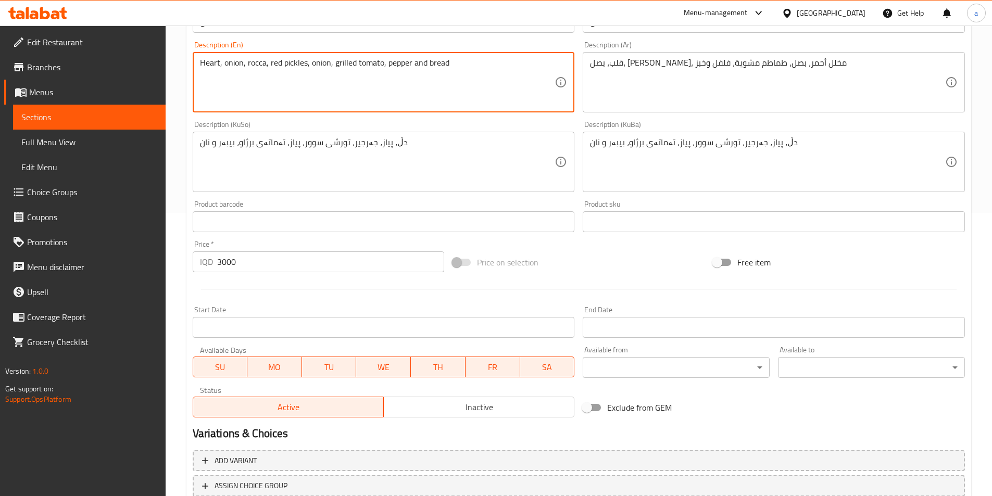
scroll to position [359, 0]
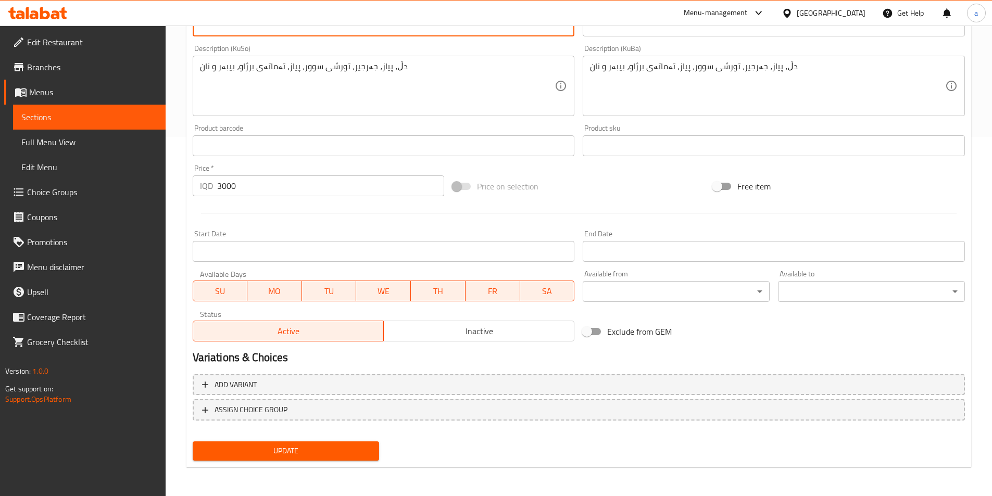
type textarea "Heart, onion, rocca, red pickles, onion, grilled tomato, pepper and bread"
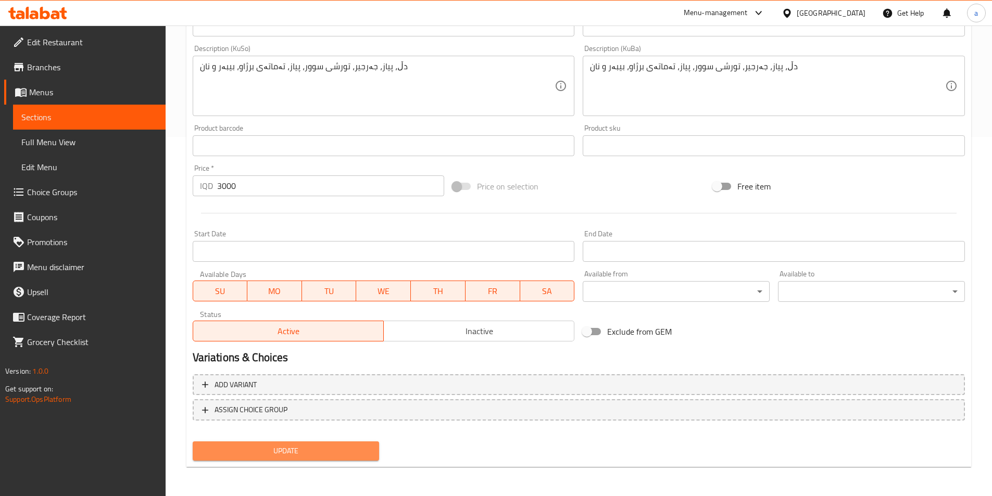
click at [304, 443] on button "Update" at bounding box center [286, 451] width 187 height 19
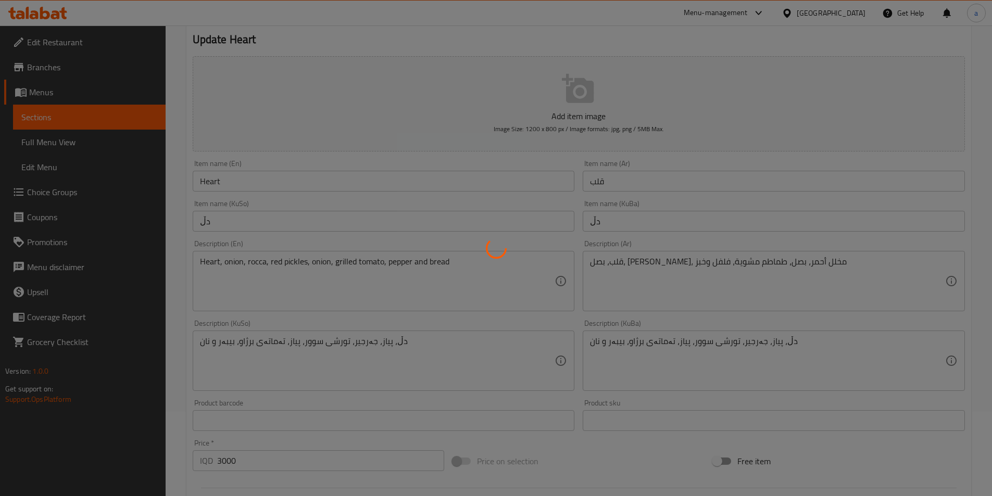
scroll to position [0, 0]
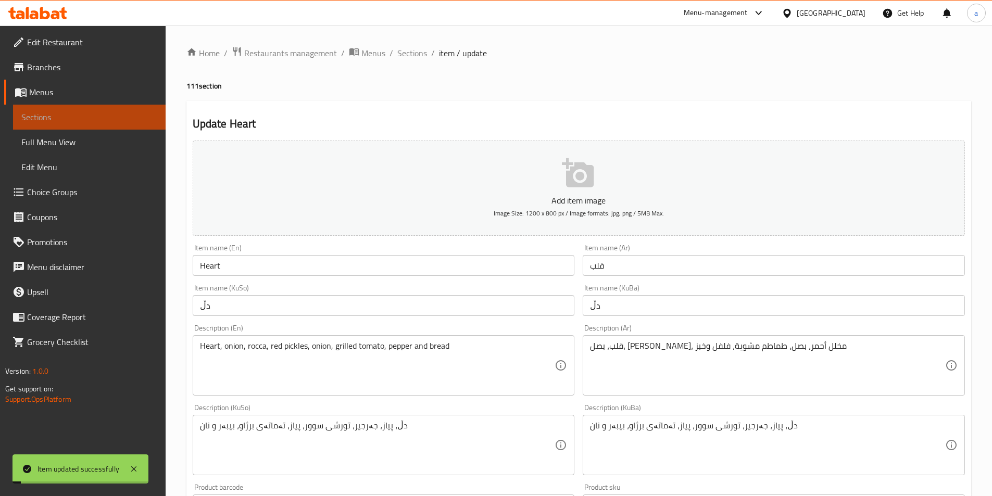
click at [69, 113] on span "Sections" at bounding box center [89, 117] width 136 height 13
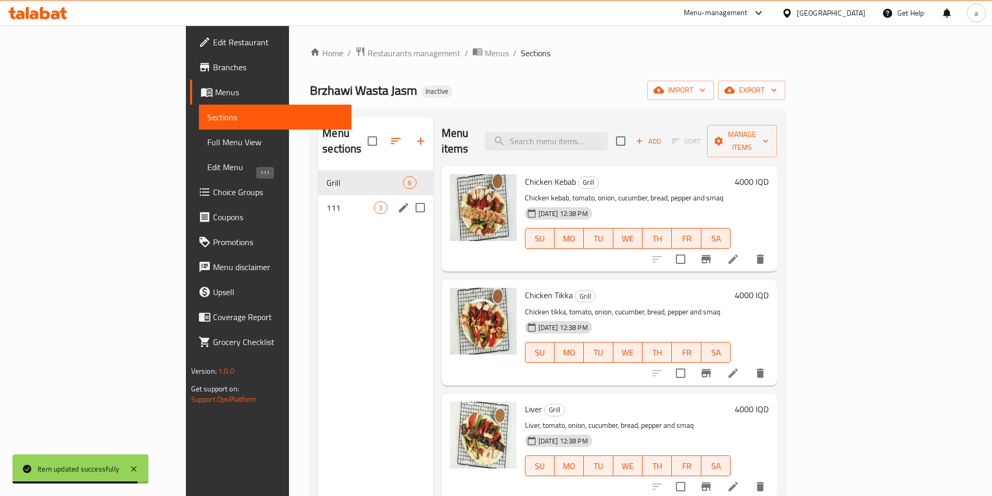
click at [327, 202] on span "111" at bounding box center [350, 208] width 47 height 13
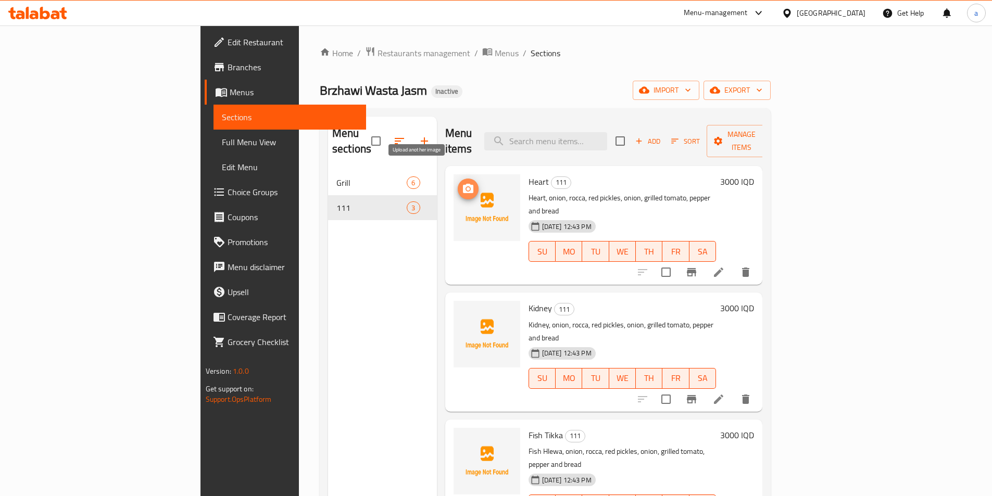
click at [462, 183] on icon "upload picture" at bounding box center [468, 189] width 13 height 13
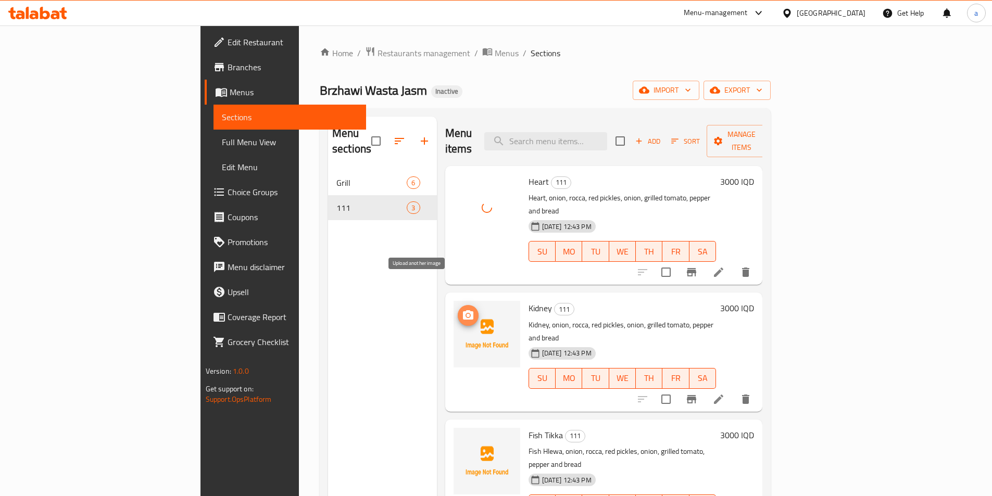
click at [463, 310] on icon "upload picture" at bounding box center [468, 314] width 10 height 9
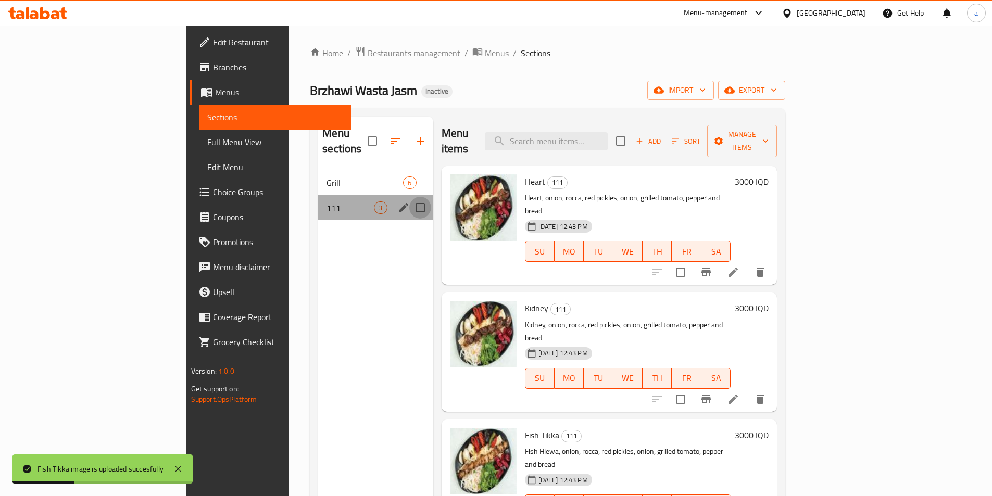
click at [409, 197] on input "Menu sections" at bounding box center [420, 208] width 22 height 22
checkbox input "false"
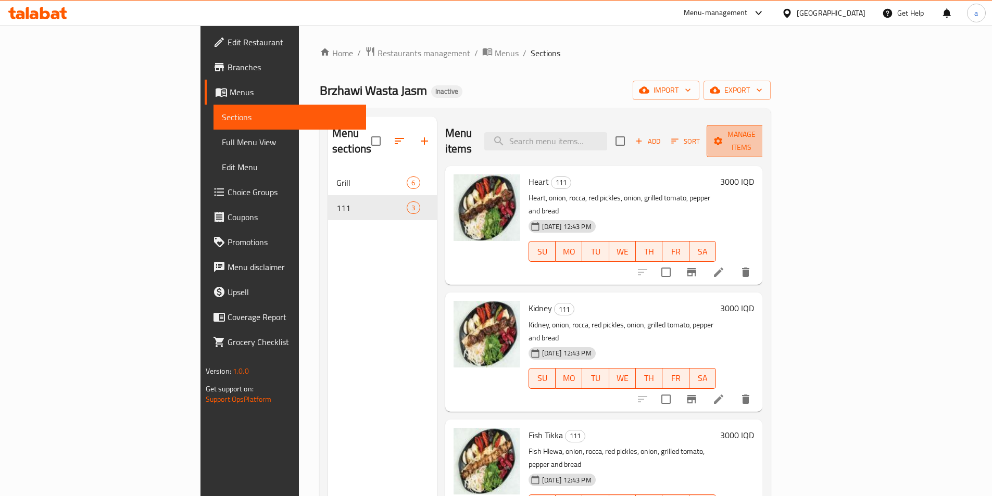
click at [770, 137] on icon "button" at bounding box center [765, 141] width 10 height 10
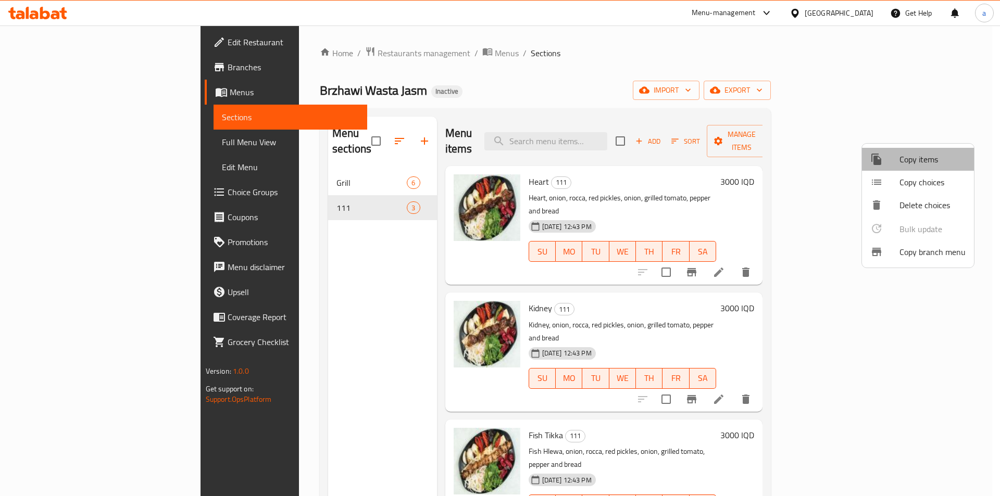
click at [936, 156] on span "Copy items" at bounding box center [932, 159] width 66 height 13
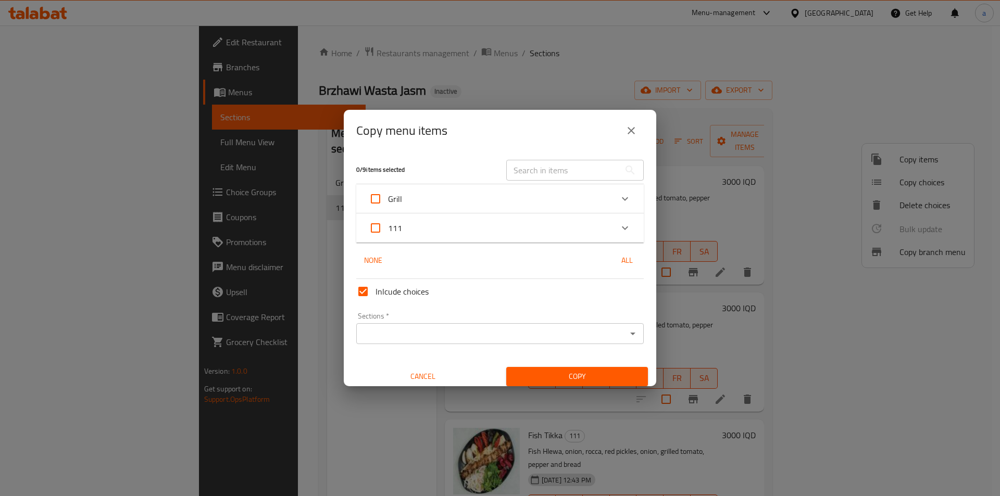
click at [377, 231] on input "111" at bounding box center [375, 228] width 25 height 25
checkbox input "true"
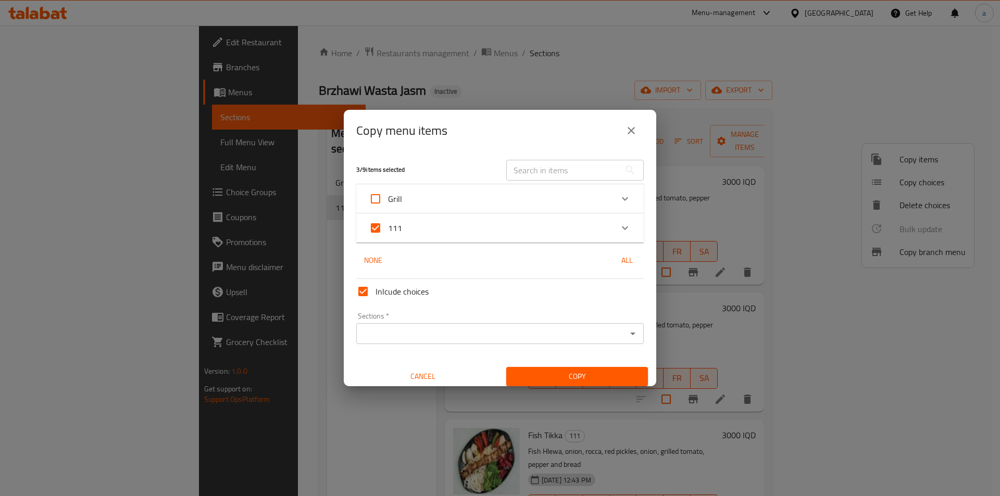
click at [430, 337] on input "Sections   *" at bounding box center [491, 334] width 264 height 15
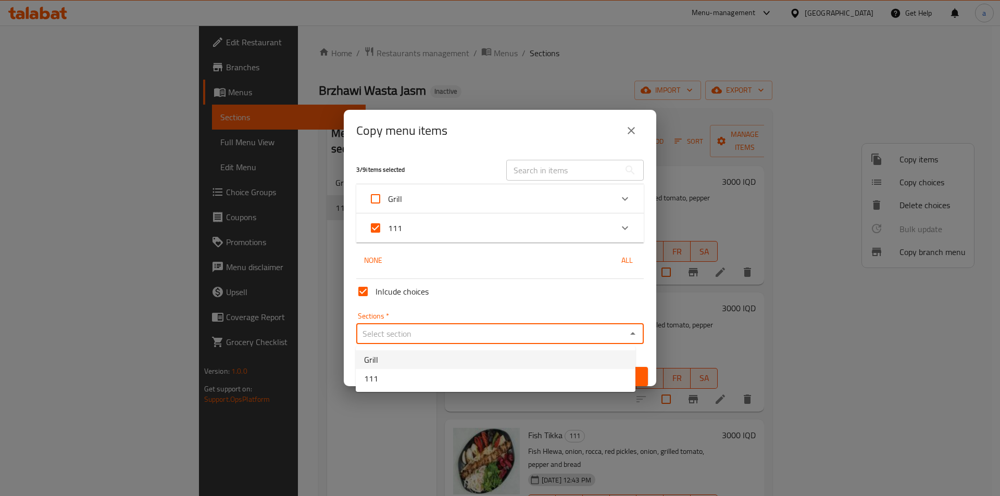
click at [388, 360] on li "Grill" at bounding box center [496, 360] width 280 height 19
type input "Grill"
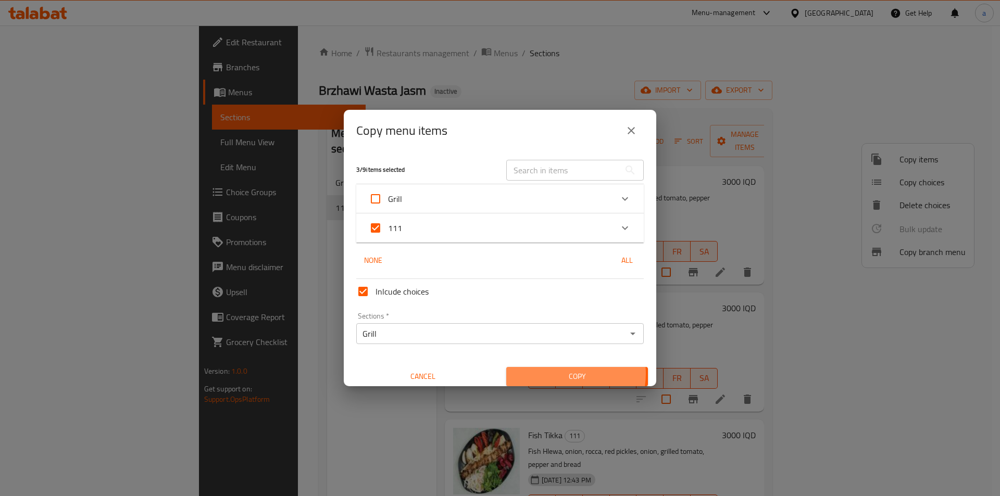
click at [557, 374] on span "Copy" at bounding box center [577, 376] width 125 height 13
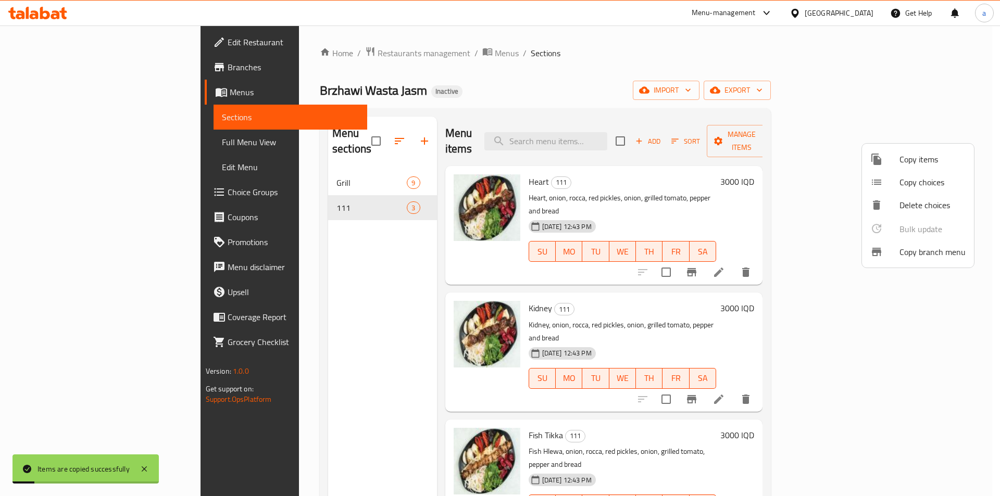
click at [359, 198] on div at bounding box center [500, 248] width 1000 height 496
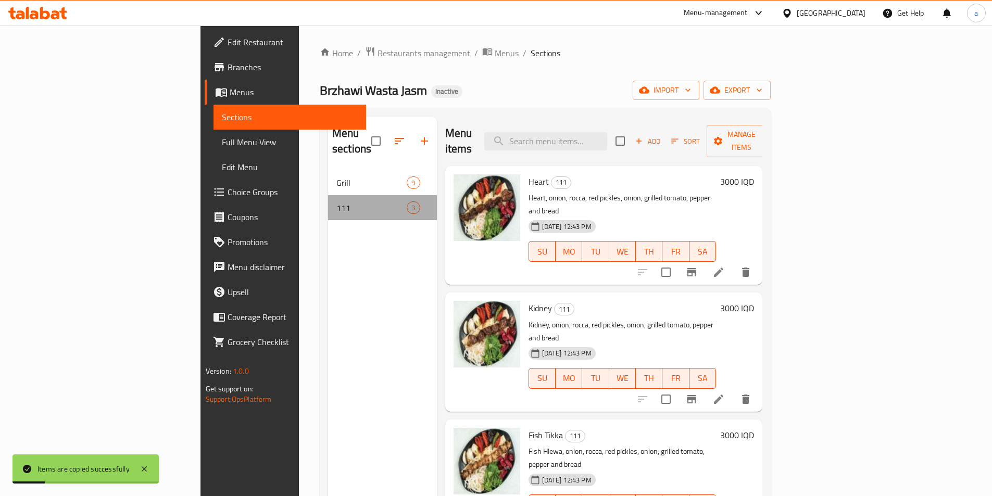
click at [371, 195] on div "111 3" at bounding box center [382, 207] width 109 height 25
click at [342, 231] on div "Menu sections Grill 9 111 3" at bounding box center [382, 365] width 109 height 496
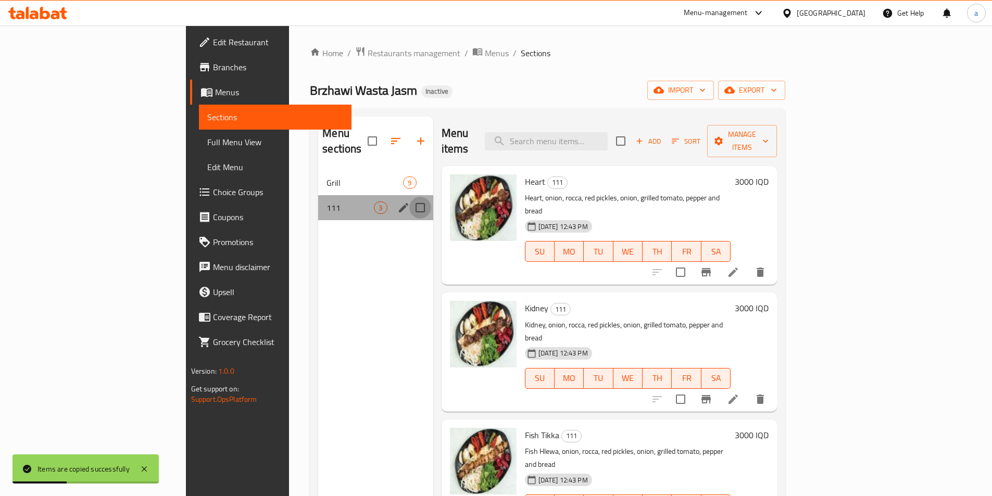
drag, startPoint x: 377, startPoint y: 194, endPoint x: 366, endPoint y: 191, distance: 10.7
click at [409, 197] on input "Menu sections" at bounding box center [420, 208] width 22 height 22
checkbox input "true"
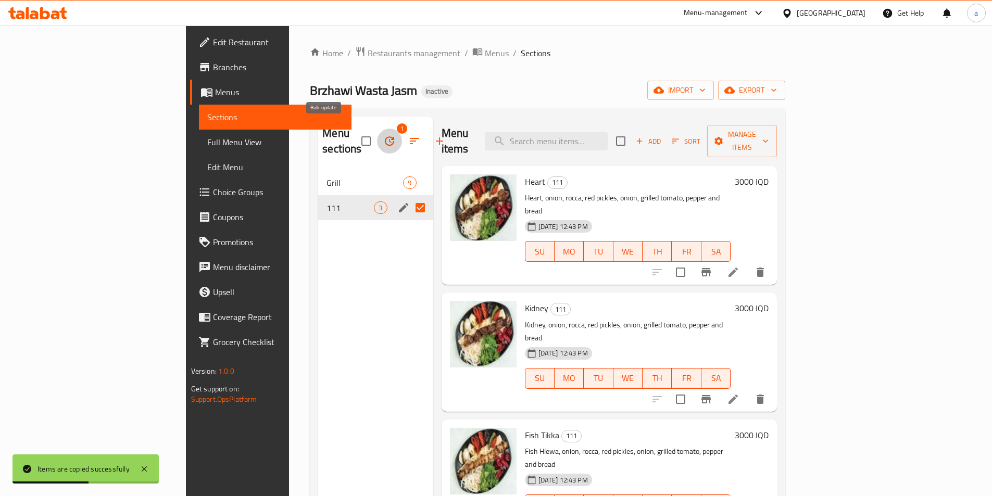
click at [383, 137] on icon "button" at bounding box center [389, 141] width 13 height 13
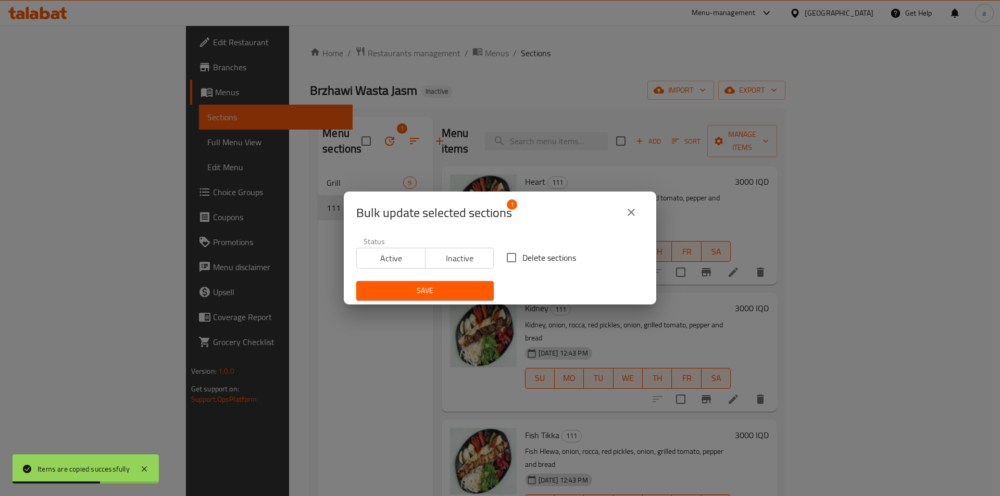
click at [514, 254] on input "Delete sections" at bounding box center [512, 258] width 22 height 22
checkbox input "true"
click at [442, 286] on span "Save" at bounding box center [425, 290] width 121 height 13
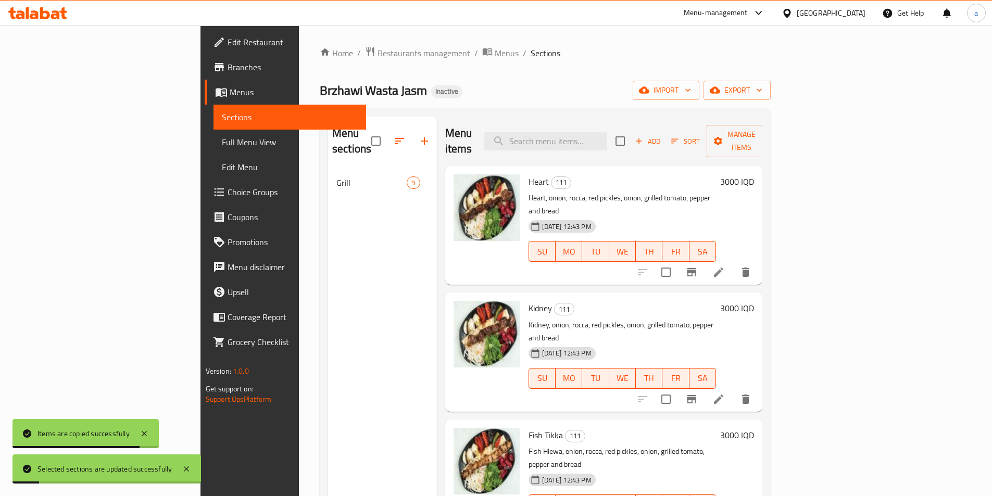
click at [222, 140] on span "Full Menu View" at bounding box center [290, 142] width 136 height 13
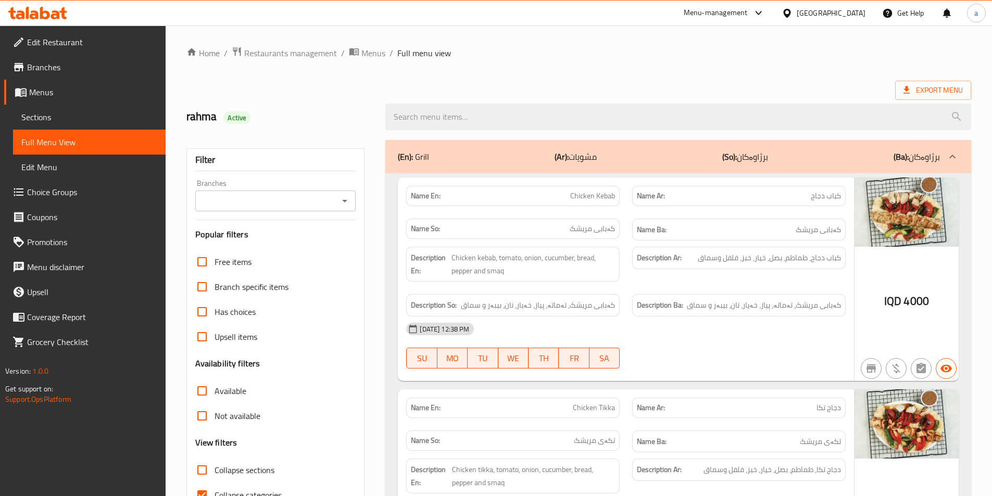
click at [333, 202] on div at bounding box center [496, 248] width 992 height 496
click at [352, 201] on button "Open" at bounding box center [345, 201] width 15 height 15
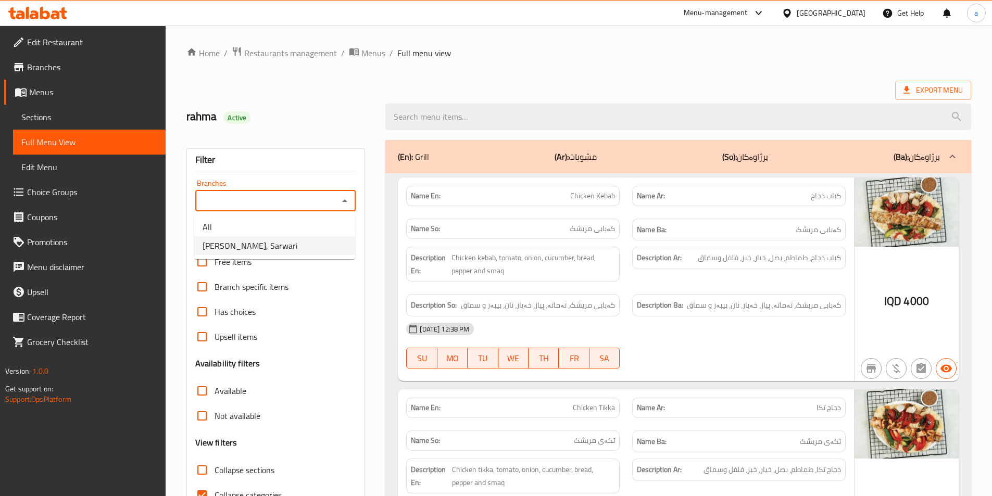
click at [265, 251] on span "[PERSON_NAME], Sarwari" at bounding box center [250, 246] width 95 height 13
type input "[PERSON_NAME], Sarwari"
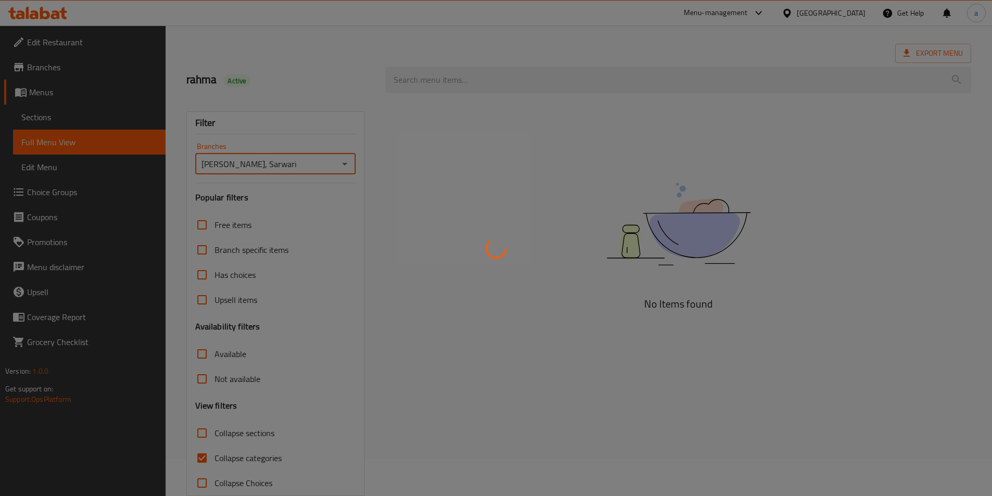
scroll to position [58, 0]
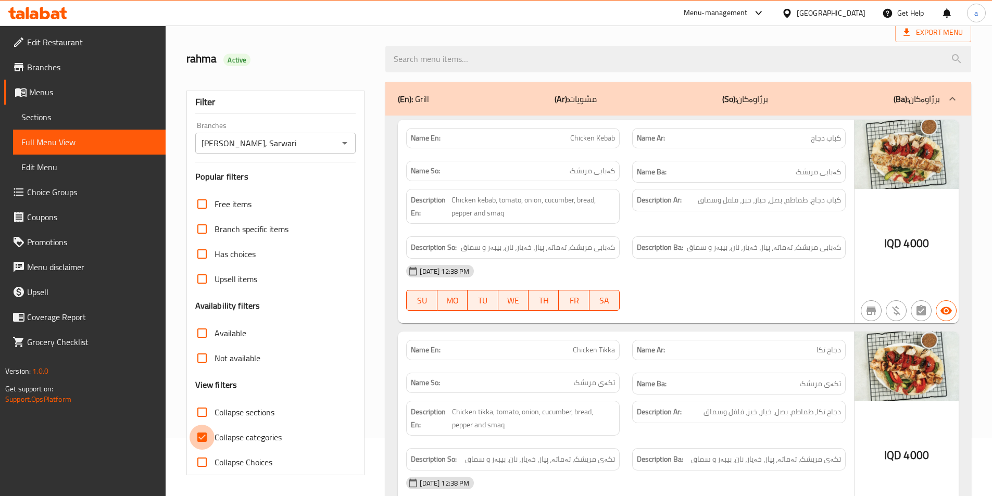
click at [207, 438] on input "Collapse categories" at bounding box center [202, 437] width 25 height 25
checkbox input "false"
click at [204, 414] on input "Collapse sections" at bounding box center [202, 412] width 25 height 25
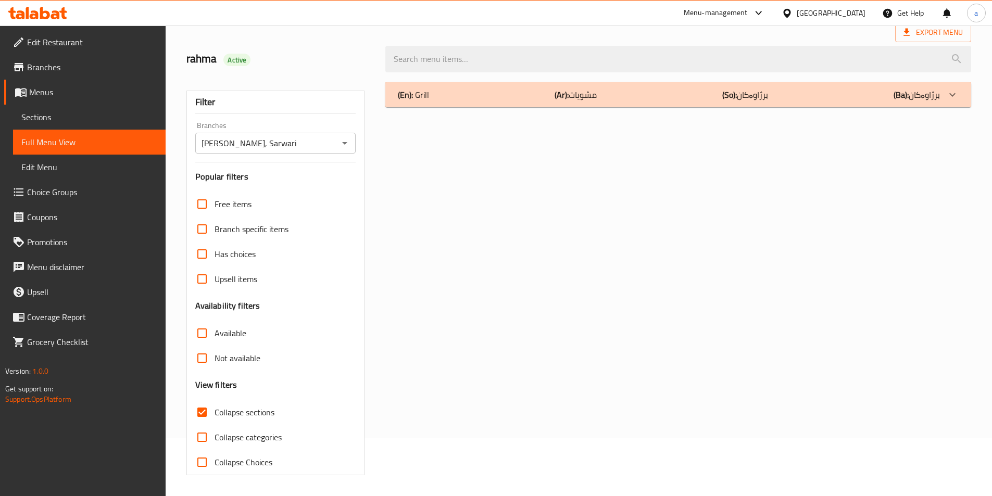
click at [204, 410] on input "Collapse sections" at bounding box center [202, 412] width 25 height 25
checkbox input "false"
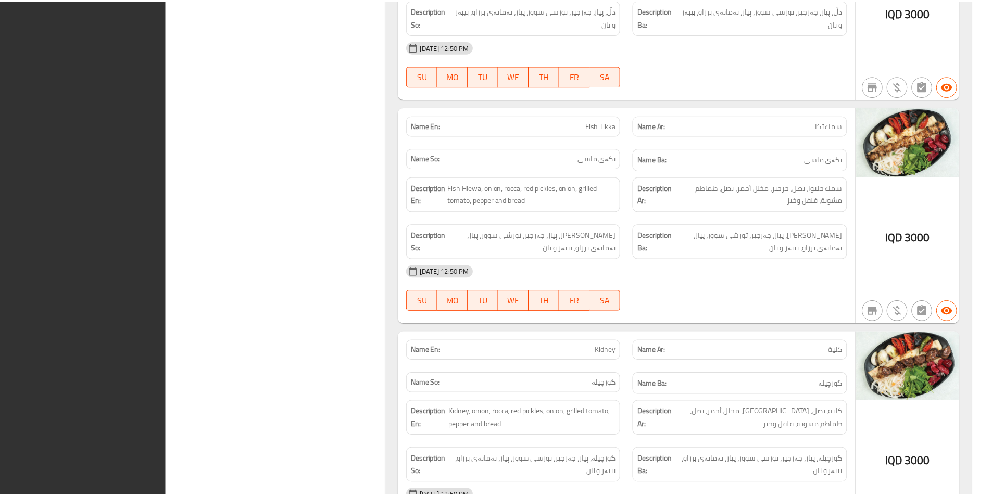
scroll to position [1660, 0]
